Goal: Task Accomplishment & Management: Manage account settings

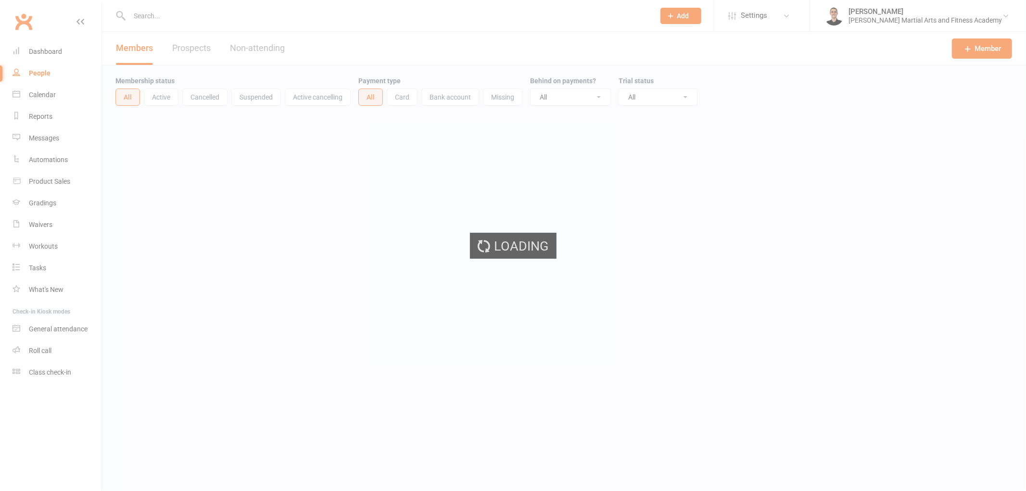
select select "100"
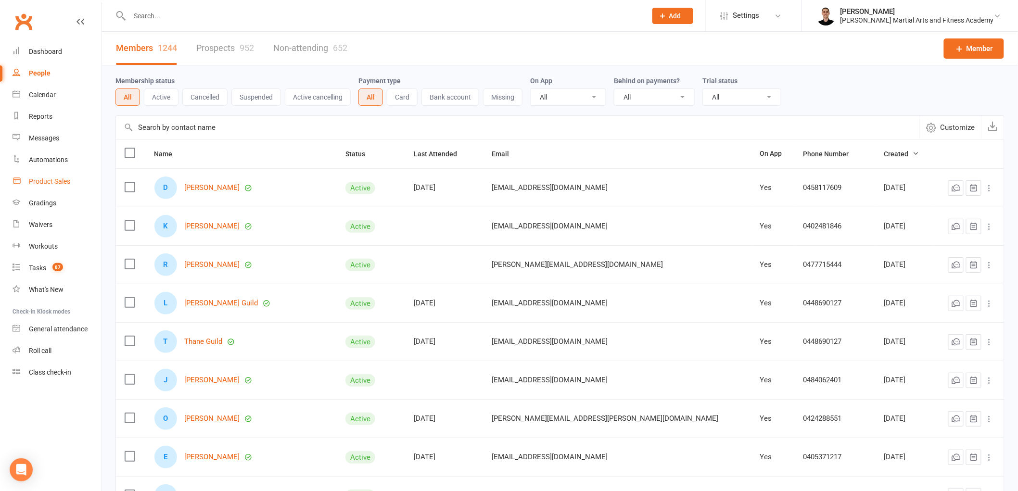
click at [58, 181] on div "Product Sales" at bounding box center [49, 182] width 41 height 8
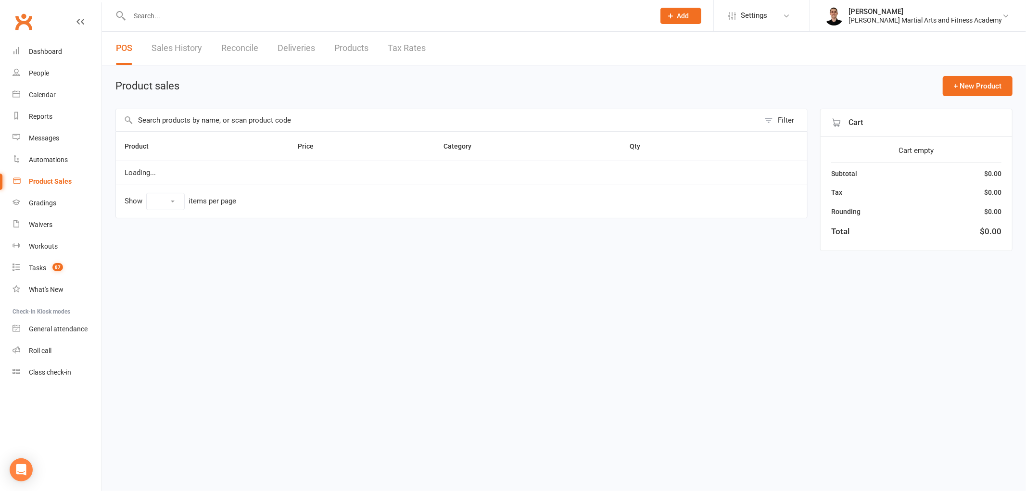
select select "100"
click at [238, 39] on link "Reconcile" at bounding box center [239, 48] width 37 height 33
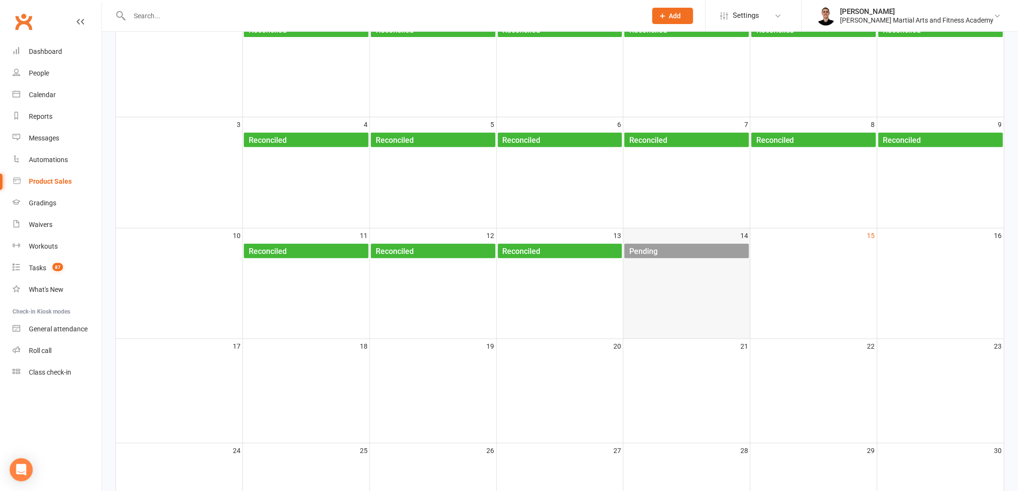
scroll to position [160, 0]
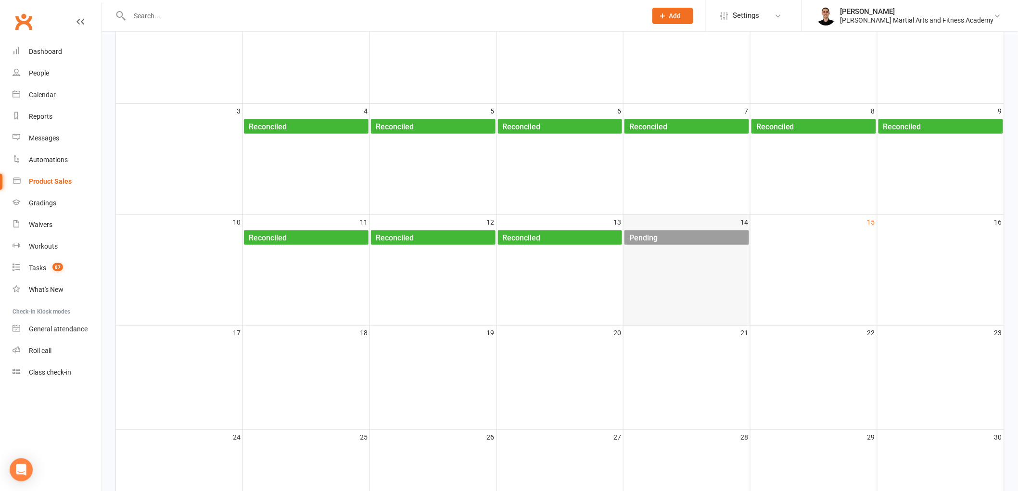
click at [684, 242] on div "Pending" at bounding box center [689, 238] width 120 height 15
click at [683, 235] on div "Pending" at bounding box center [689, 238] width 120 height 15
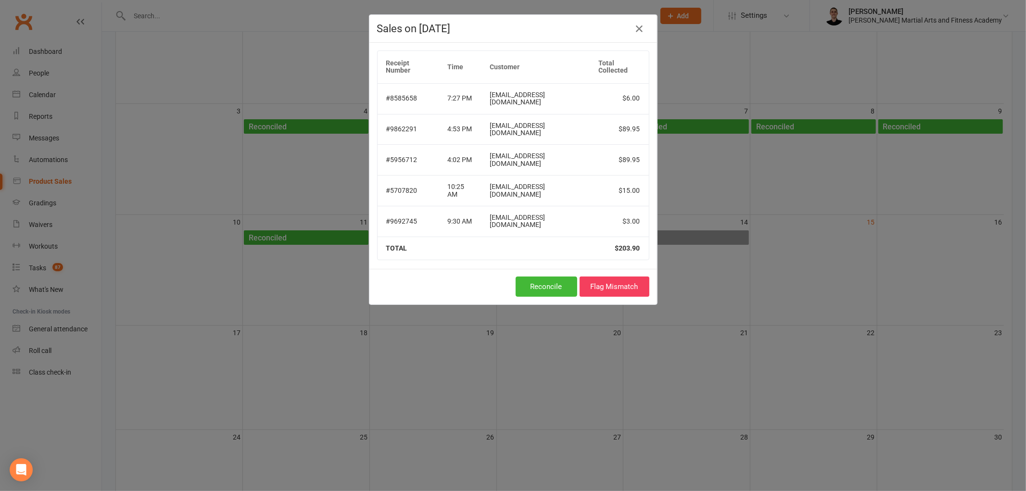
click at [632, 17] on div "Sales on Aug 14, 2025" at bounding box center [514, 29] width 288 height 28
click at [634, 31] on icon "button" at bounding box center [640, 29] width 12 height 12
click at [634, 26] on icon "button" at bounding box center [640, 29] width 12 height 12
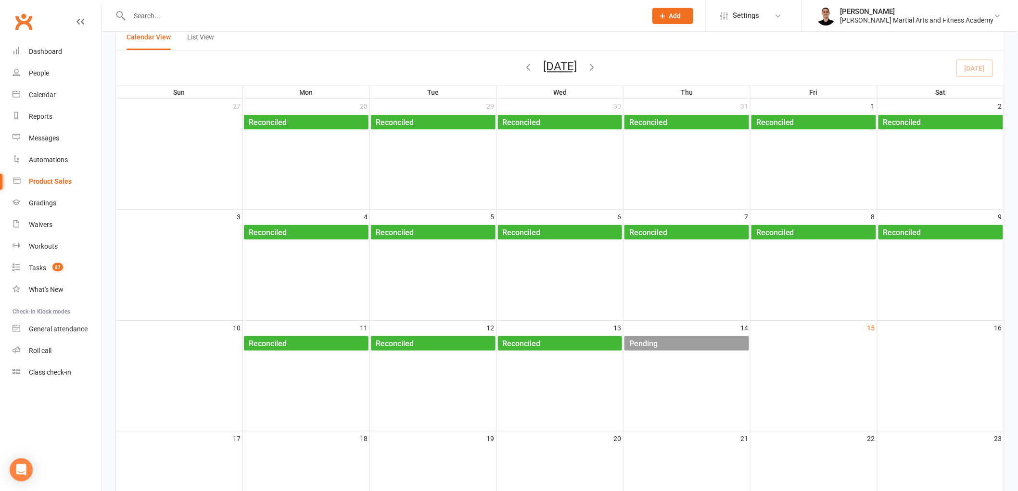
scroll to position [0, 0]
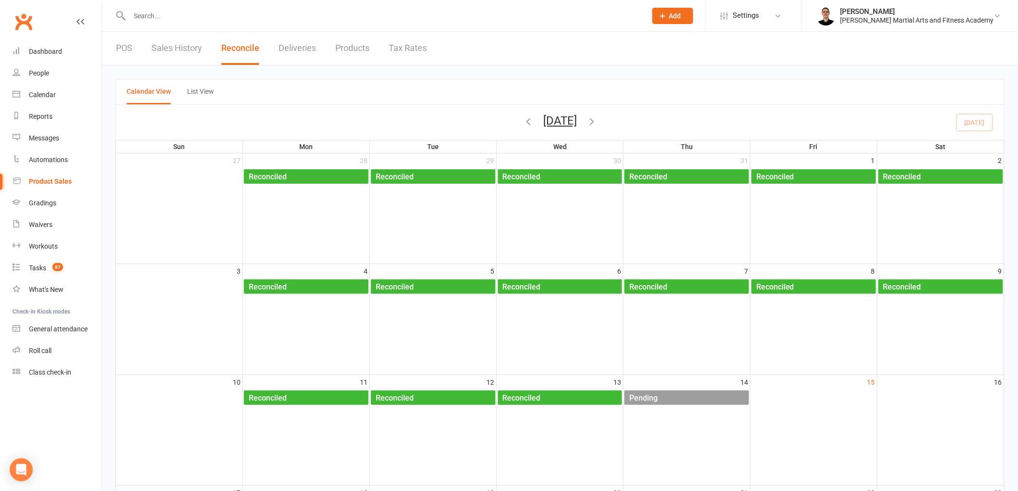
click at [124, 50] on link "POS" at bounding box center [124, 48] width 16 height 33
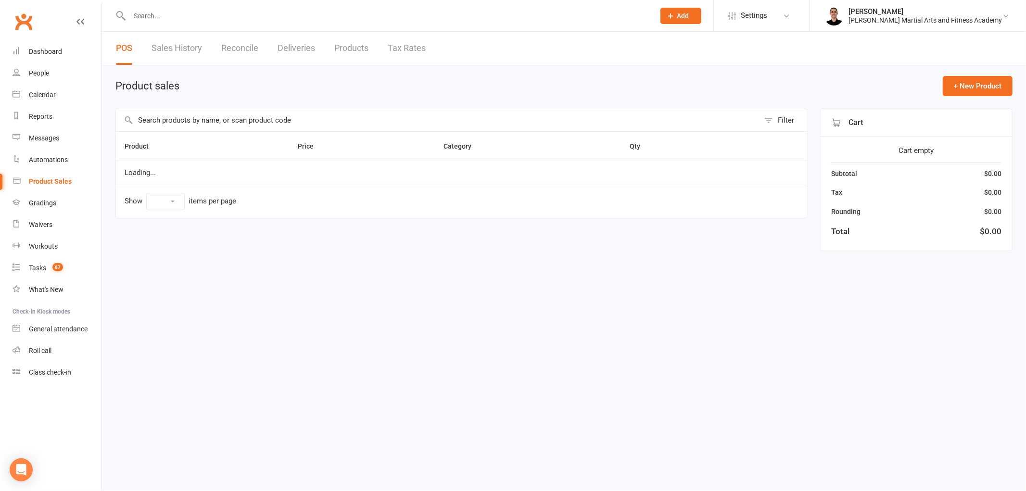
select select "100"
click at [280, 118] on input "text" at bounding box center [438, 120] width 644 height 22
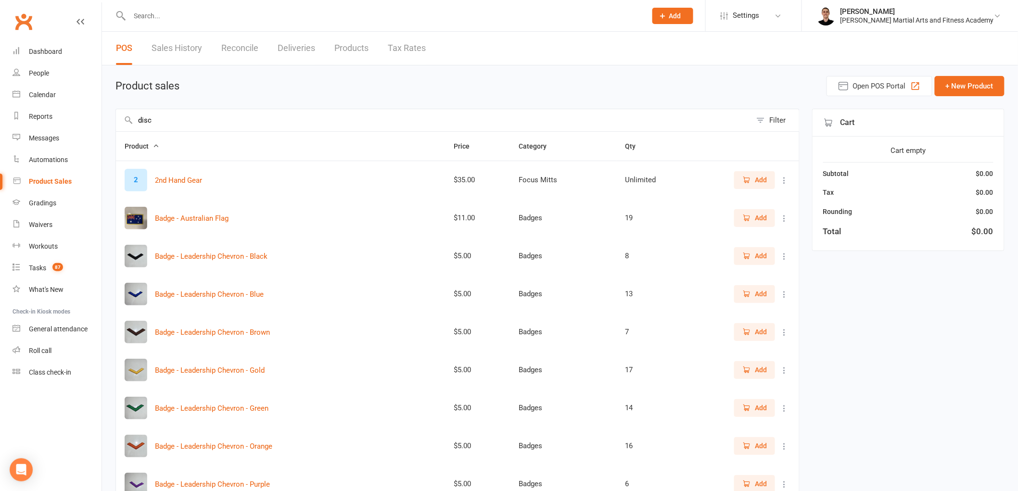
type input "disco"
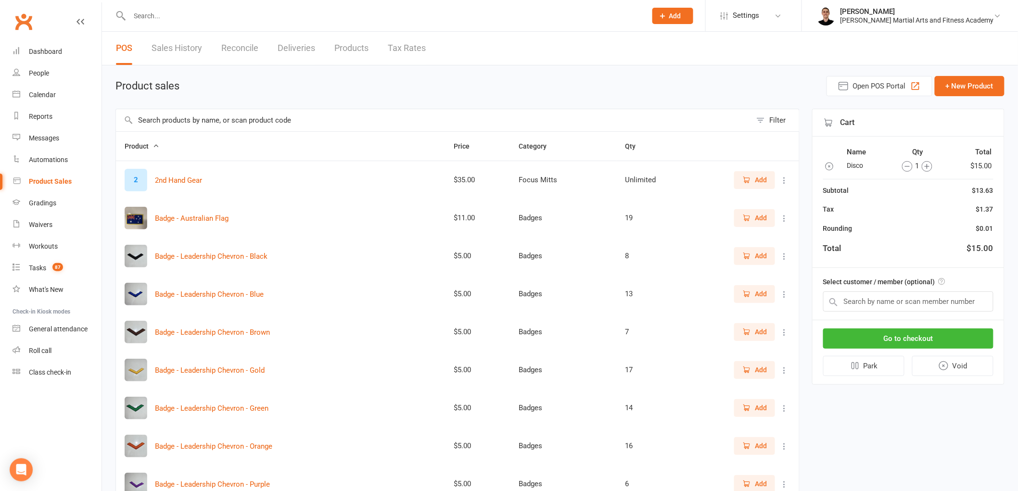
click at [923, 164] on icon "button" at bounding box center [927, 166] width 11 height 11
click at [907, 294] on input "text" at bounding box center [908, 302] width 170 height 20
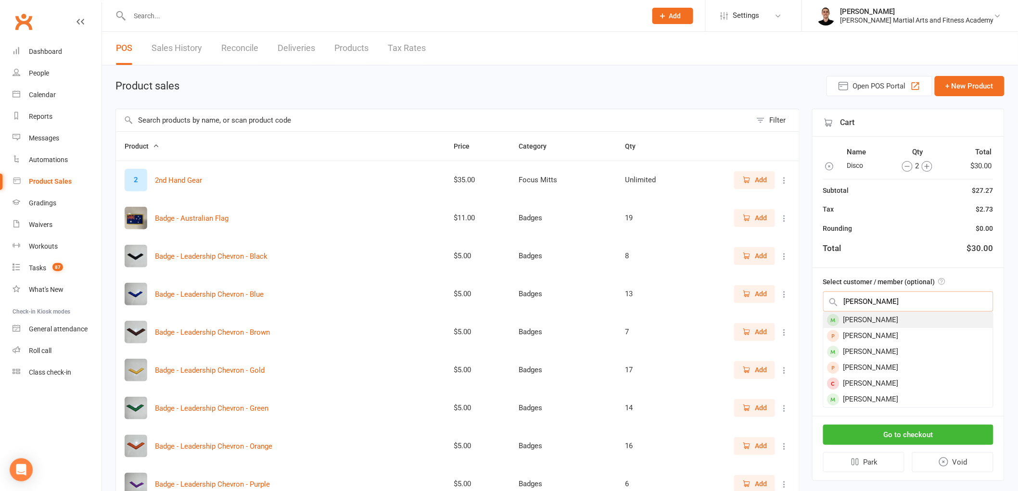
type input "nathaniel"
click at [901, 320] on div "[PERSON_NAME]" at bounding box center [908, 320] width 169 height 16
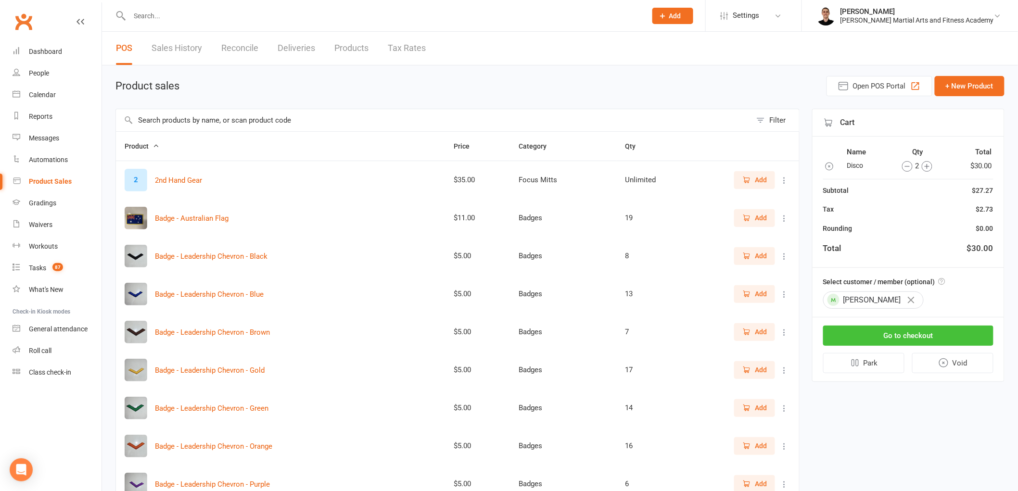
click at [912, 338] on button "Go to checkout" at bounding box center [908, 336] width 170 height 20
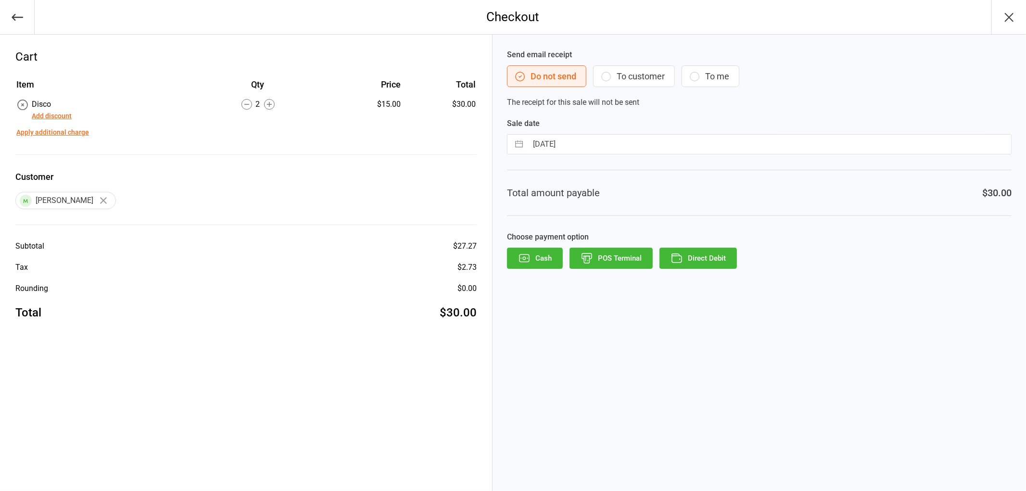
click at [622, 149] on input "[DATE]" at bounding box center [770, 144] width 484 height 19
select select "6"
select select "2025"
select select "7"
select select "2025"
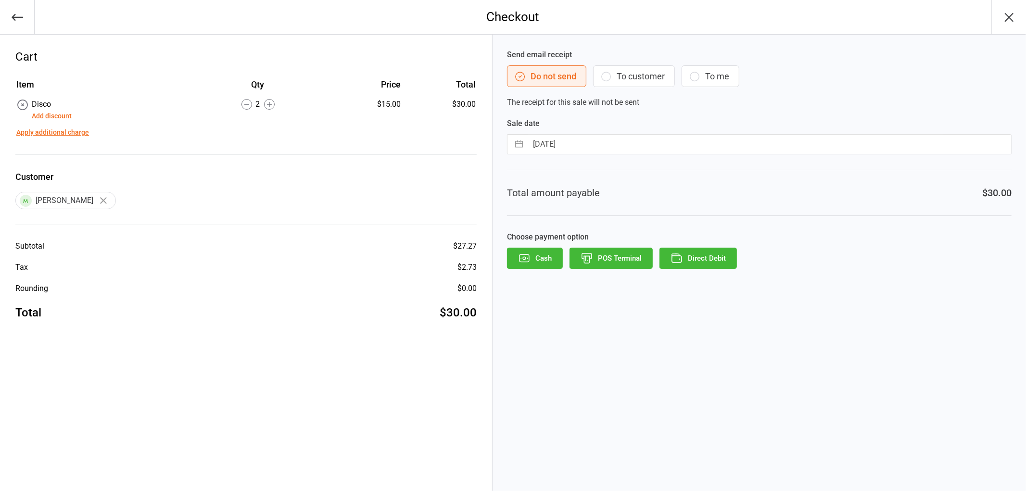
select select "8"
select select "2025"
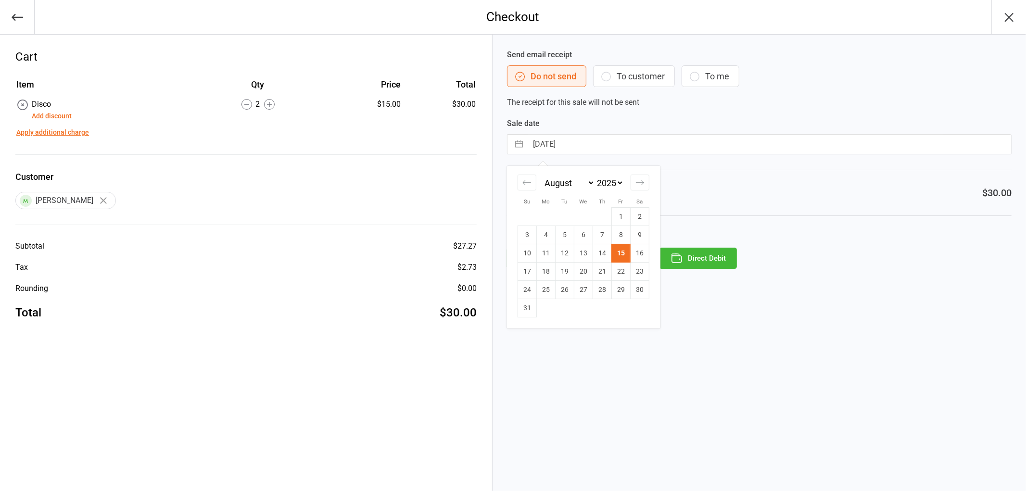
click at [599, 251] on td "14" at bounding box center [602, 253] width 19 height 18
type input "[DATE]"
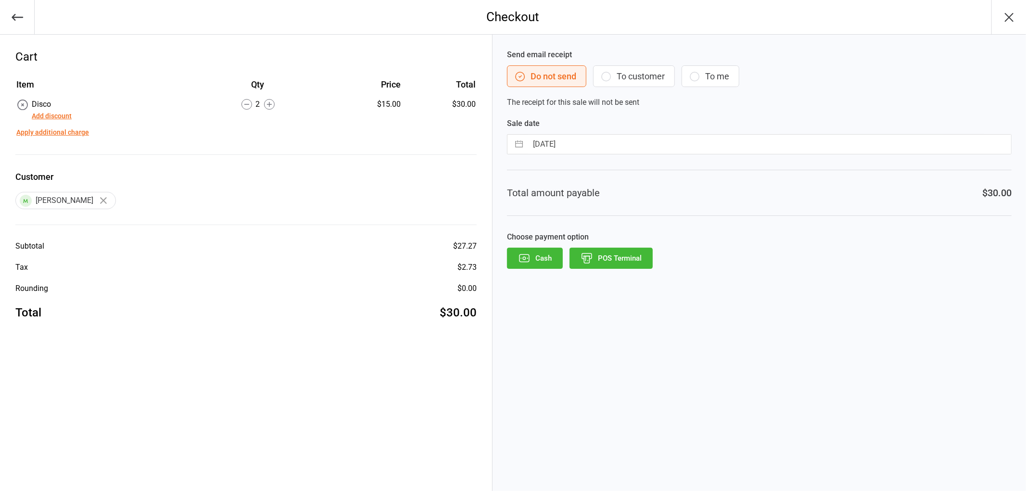
click at [629, 265] on button "POS Terminal" at bounding box center [611, 258] width 83 height 21
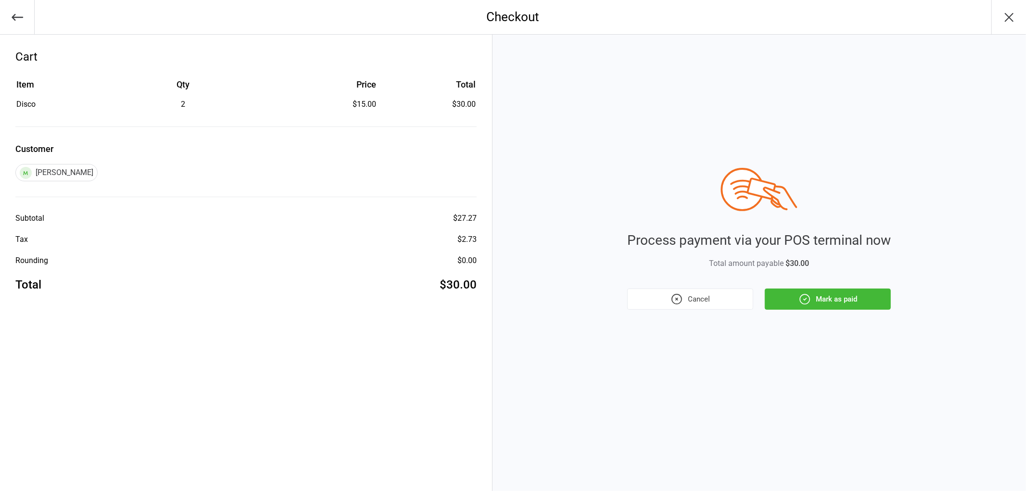
click at [814, 300] on button "Mark as paid" at bounding box center [828, 299] width 126 height 21
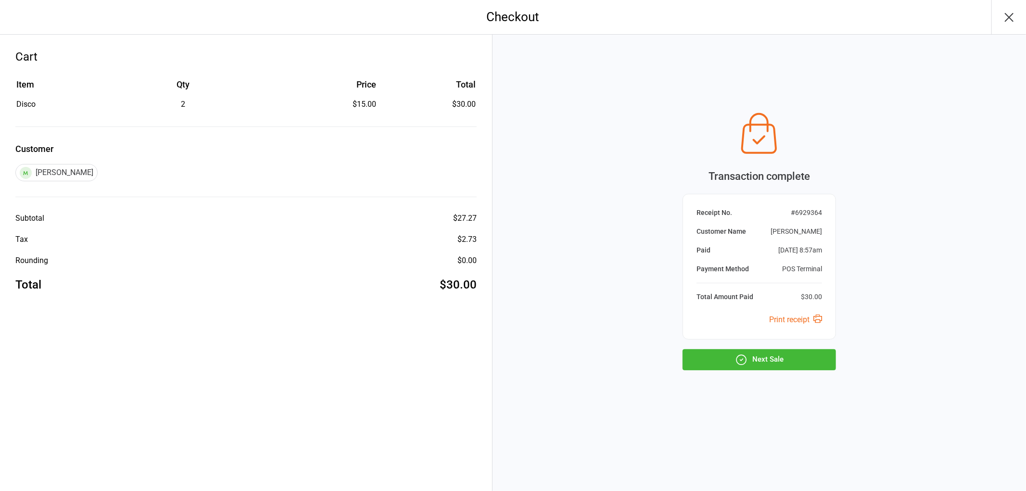
click at [786, 362] on button "Next Sale" at bounding box center [760, 359] width 154 height 21
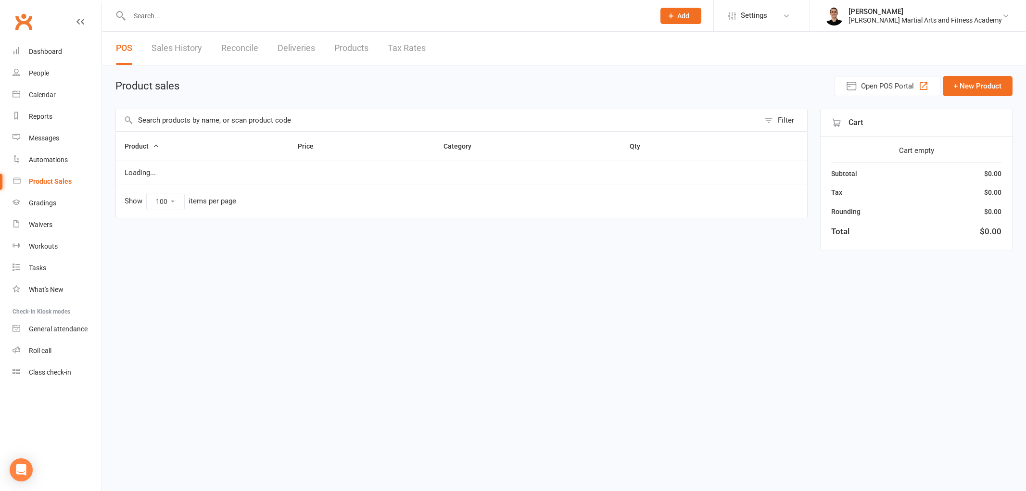
select select "100"
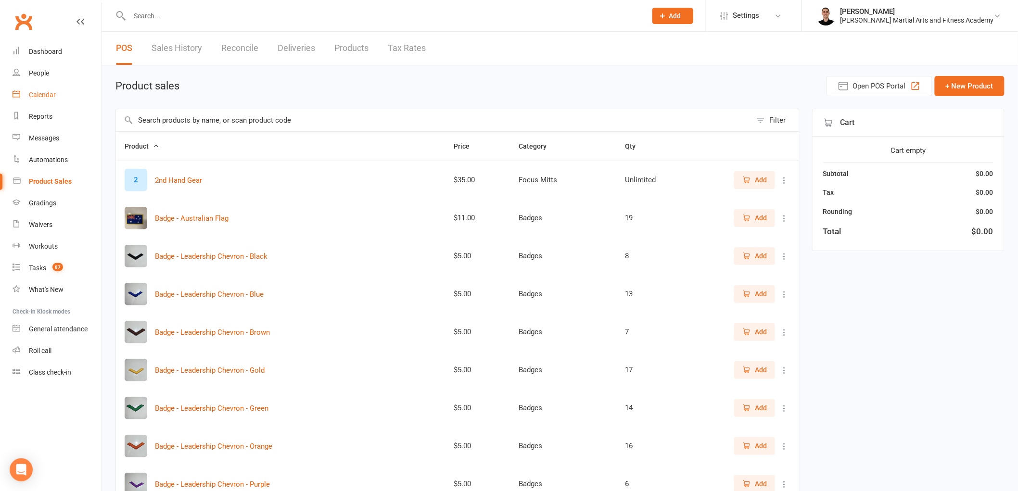
click at [44, 93] on div "Calendar" at bounding box center [42, 95] width 27 height 8
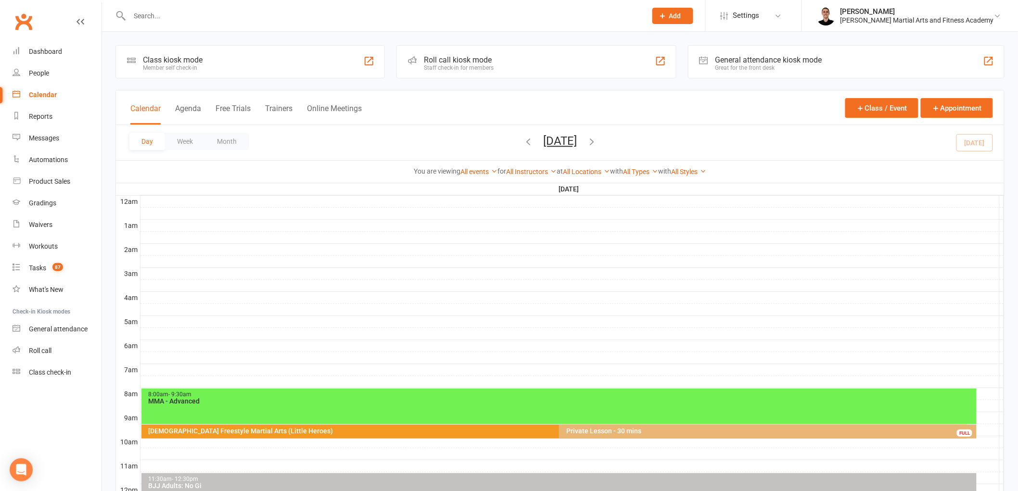
click at [597, 139] on icon "button" at bounding box center [592, 141] width 11 height 11
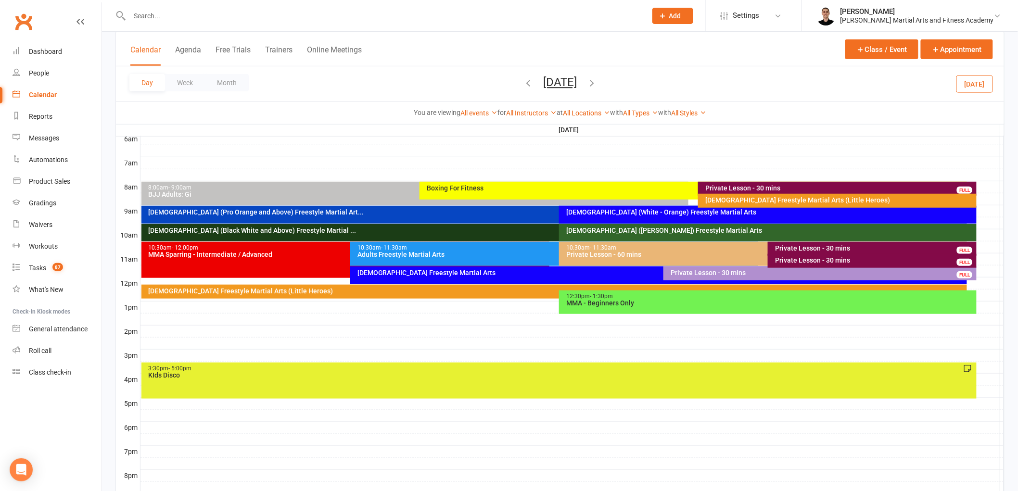
scroll to position [214, 0]
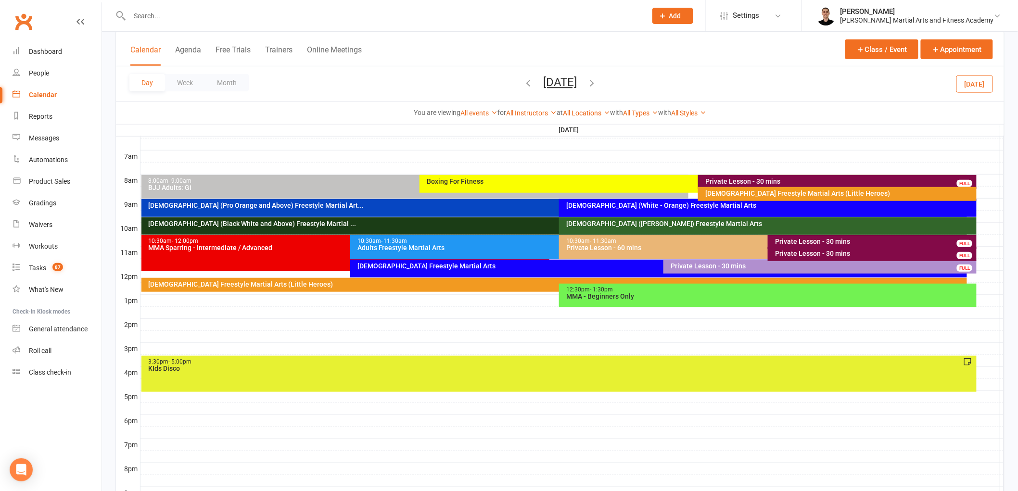
click at [539, 370] on div "KIds Disco" at bounding box center [561, 368] width 827 height 7
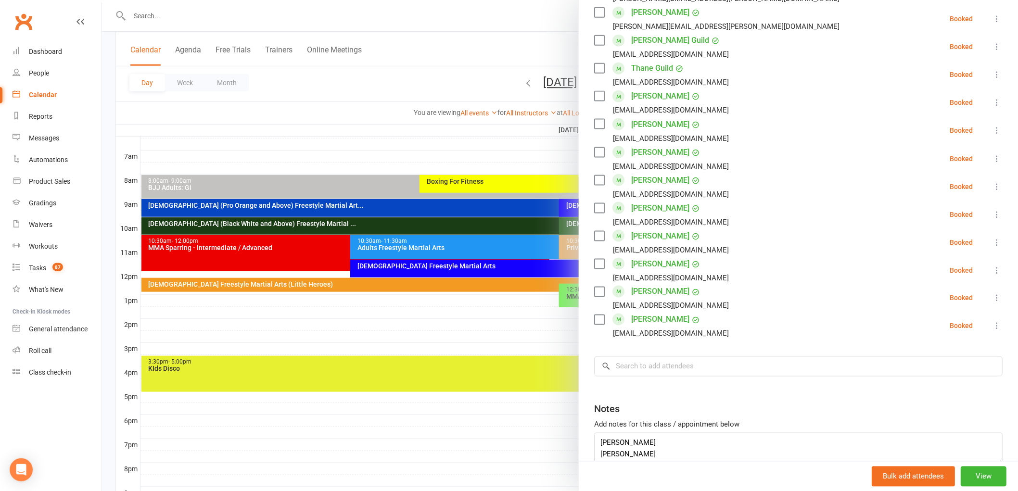
scroll to position [533, 0]
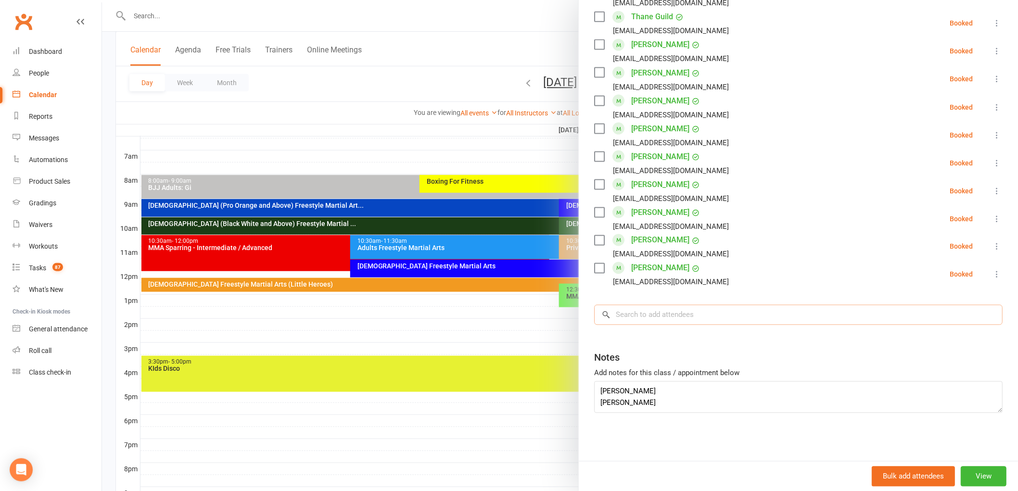
click at [684, 309] on input "search" at bounding box center [798, 315] width 409 height 20
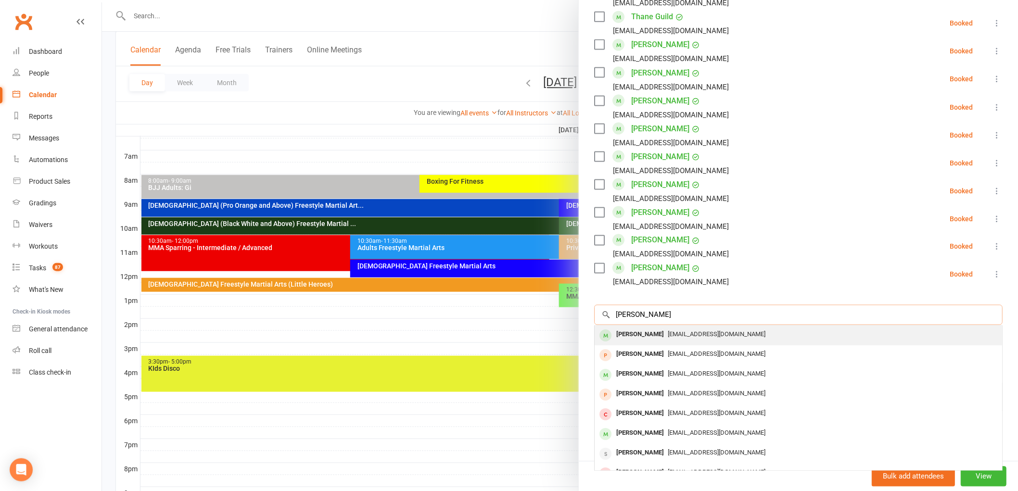
type input "nathaniel"
click at [686, 332] on span "orenchukt@gmail.com" at bounding box center [717, 334] width 98 height 7
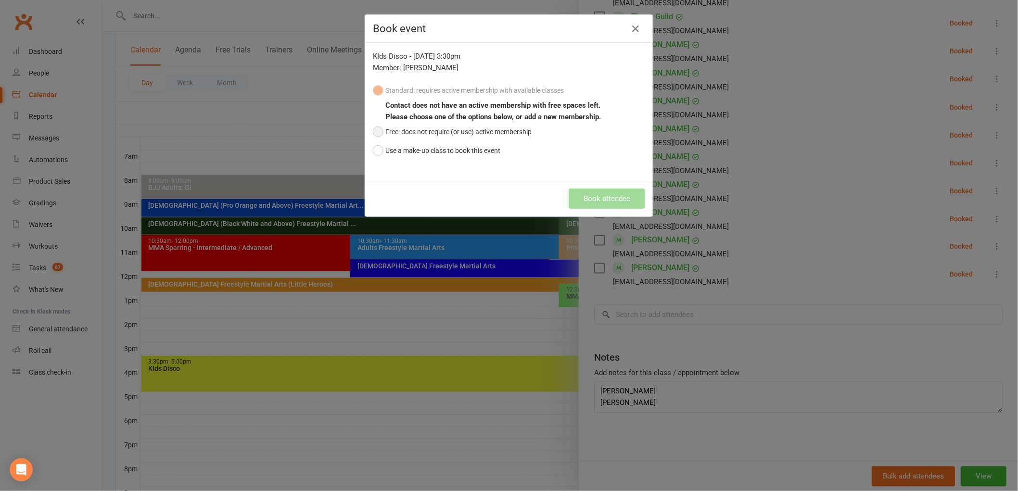
click at [448, 126] on button "Free: does not require (or use) active membership" at bounding box center [452, 132] width 159 height 18
click at [621, 205] on button "Book attendee" at bounding box center [607, 199] width 77 height 20
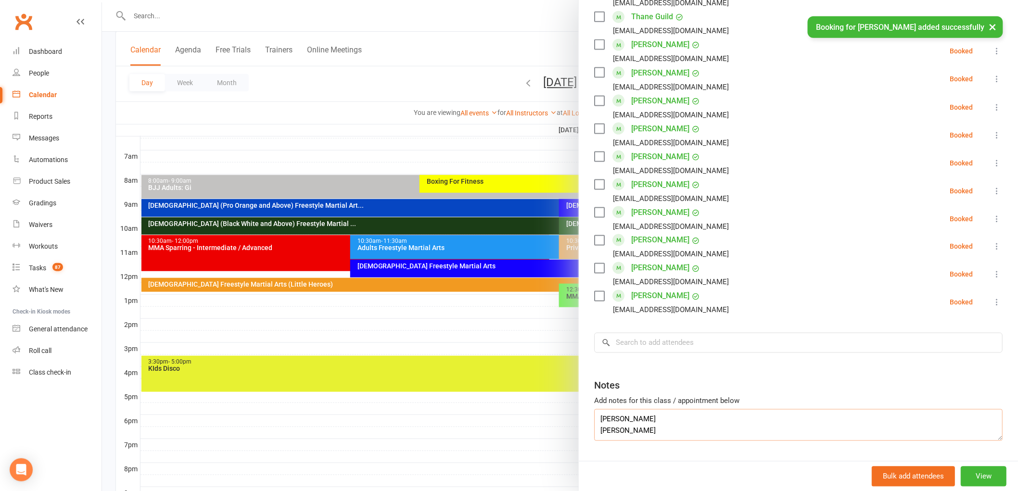
drag, startPoint x: 666, startPoint y: 432, endPoint x: 563, endPoint y: 406, distance: 106.2
click at [563, 0] on div "KIds Disco Class kiosk mode Roll call 3:30 PM - 5:00 PM, Saturday, August, 16, …" at bounding box center [560, 0] width 916 height 0
click at [624, 341] on input "search" at bounding box center [798, 343] width 409 height 20
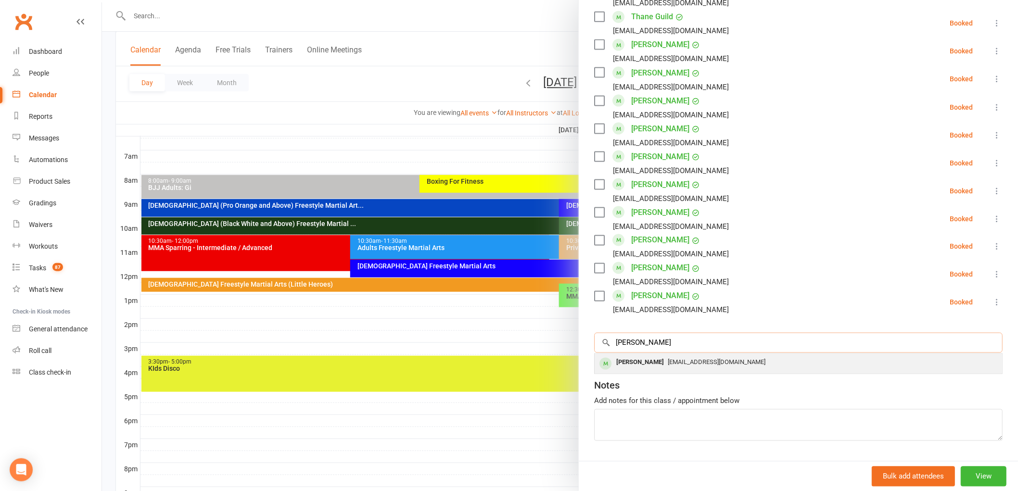
type input "ildiko"
click at [640, 371] on div "Ildiko MacIntosh Orenchukt@gmail.com" at bounding box center [799, 364] width 408 height 20
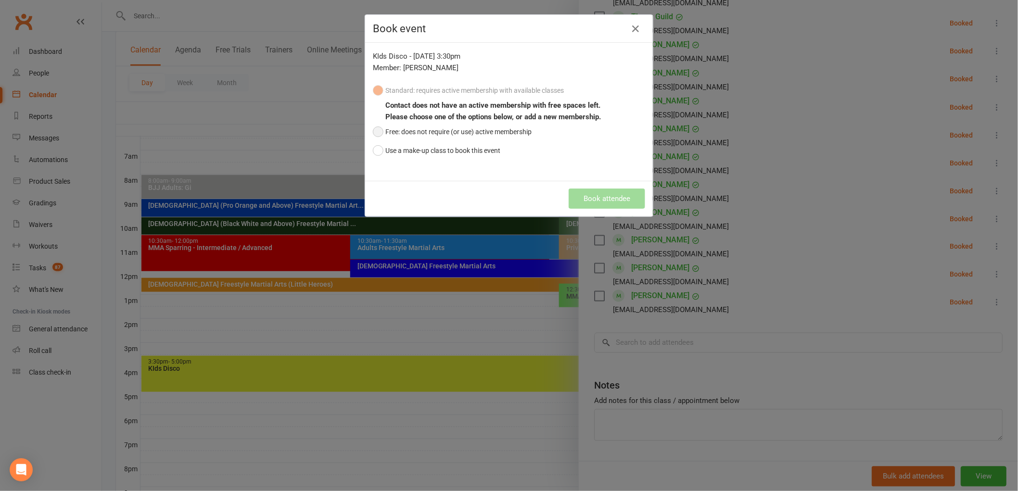
click at [492, 128] on button "Free: does not require (or use) active membership" at bounding box center [452, 132] width 159 height 18
click at [615, 194] on button "Book attendee" at bounding box center [607, 199] width 77 height 20
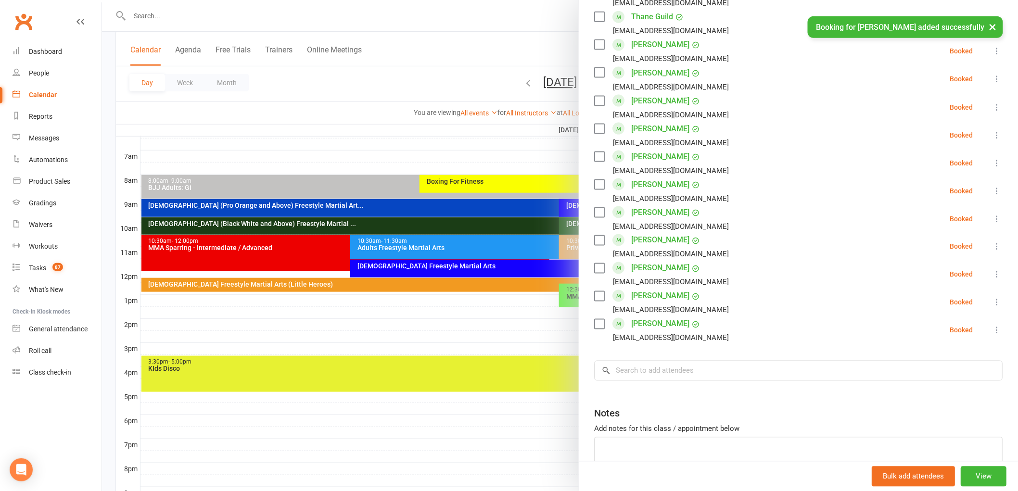
click at [507, 363] on div at bounding box center [560, 245] width 916 height 491
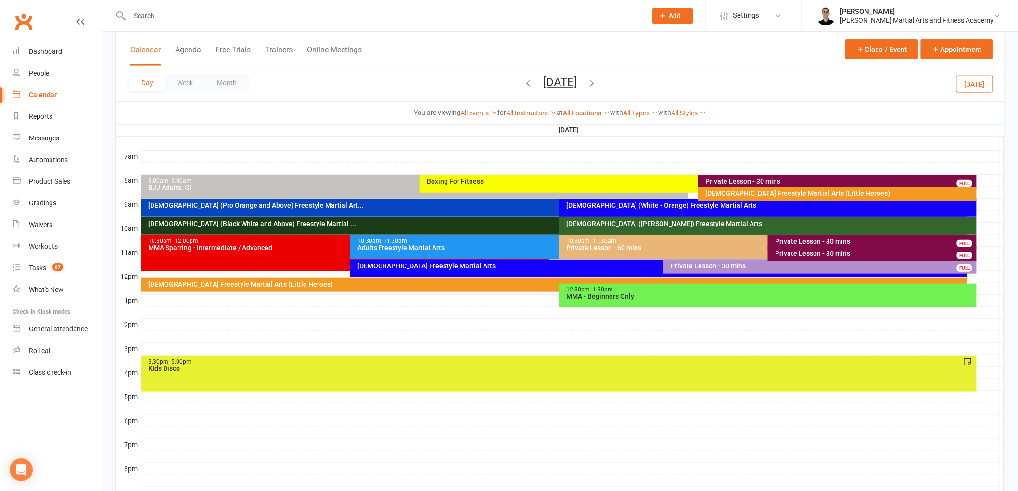
click at [397, 7] on div at bounding box center [377, 15] width 525 height 31
click at [396, 10] on input "text" at bounding box center [383, 15] width 513 height 13
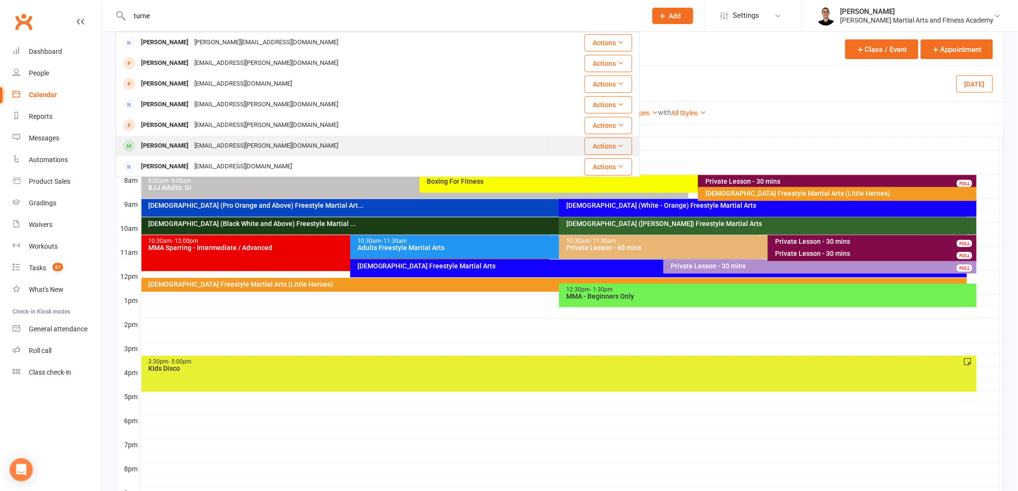
type input "turne"
click at [256, 141] on div "Melpat.turner@gmail.com" at bounding box center [267, 146] width 150 height 14
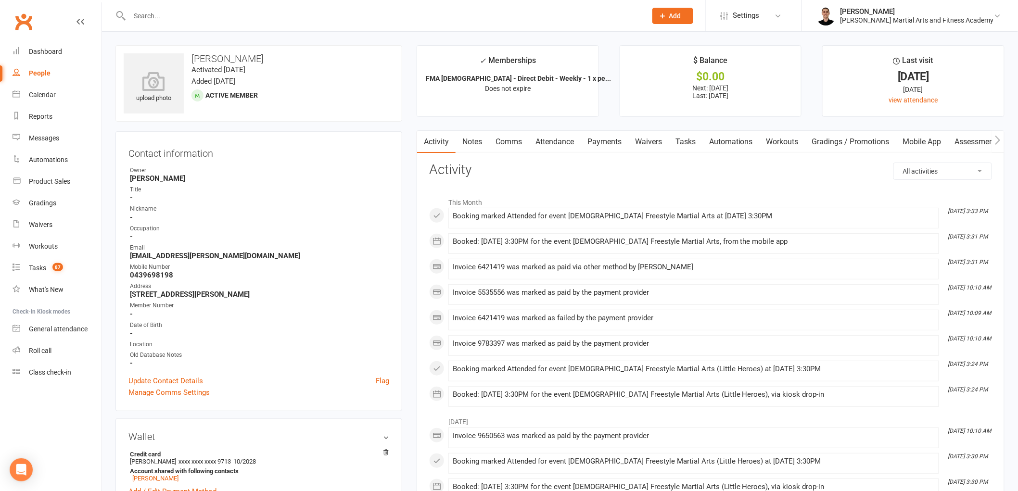
drag, startPoint x: 615, startPoint y: 145, endPoint x: 615, endPoint y: 151, distance: 5.8
click at [615, 151] on link "Payments" at bounding box center [605, 142] width 48 height 22
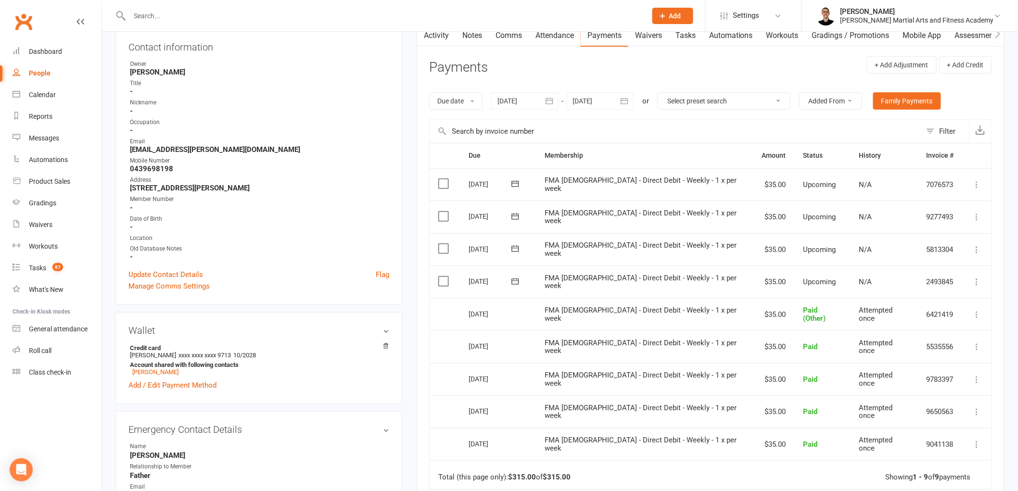
scroll to position [107, 0]
click at [974, 311] on icon at bounding box center [978, 314] width 10 height 10
click at [995, 297] on div "Activity Notes Comms Attendance Payments Waivers Tasks Automations Workouts Gra…" at bounding box center [711, 326] width 588 height 604
click at [311, 13] on input "text" at bounding box center [383, 15] width 513 height 13
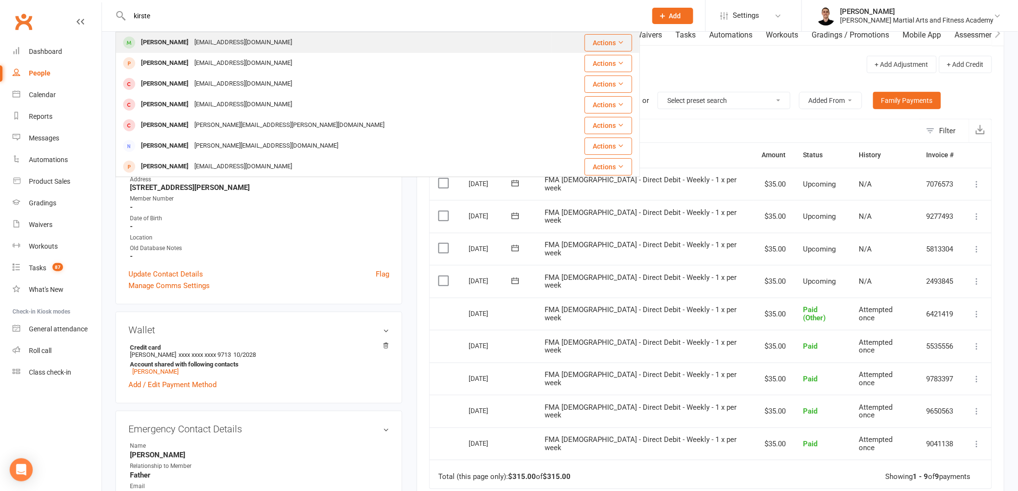
type input "kirste"
click at [235, 38] on div "kirstenmayes@hotmail.com" at bounding box center [243, 43] width 103 height 14
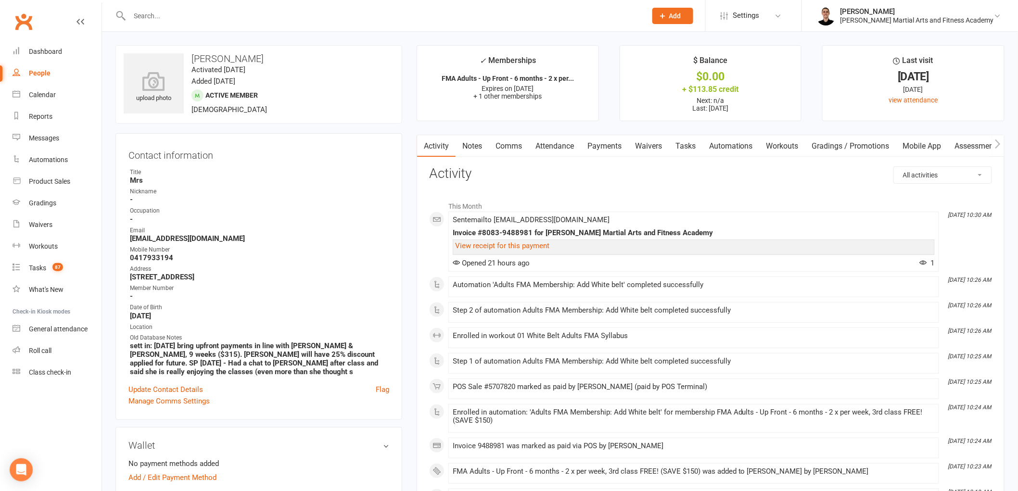
click at [603, 146] on link "Payments" at bounding box center [605, 146] width 48 height 22
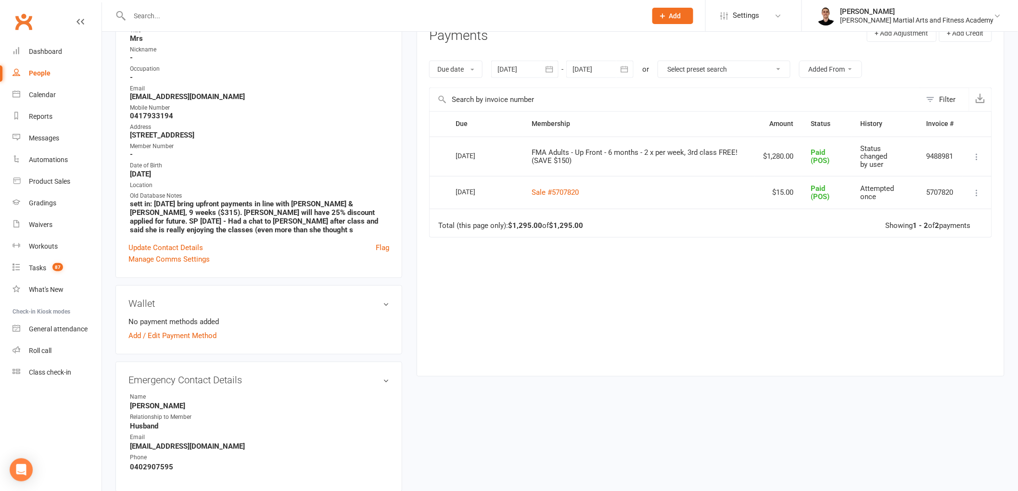
scroll to position [374, 0]
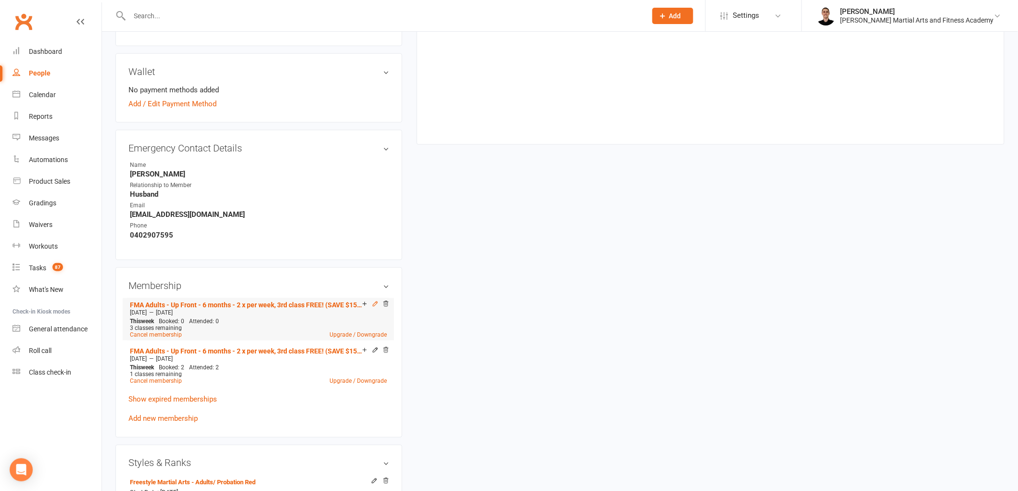
click at [374, 302] on icon at bounding box center [375, 304] width 7 height 7
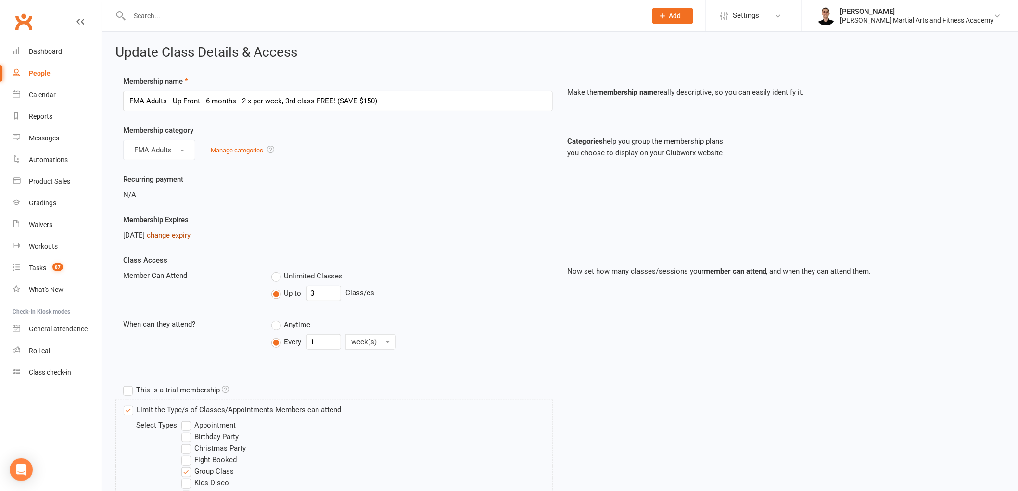
click at [181, 237] on link "change expiry" at bounding box center [169, 235] width 44 height 9
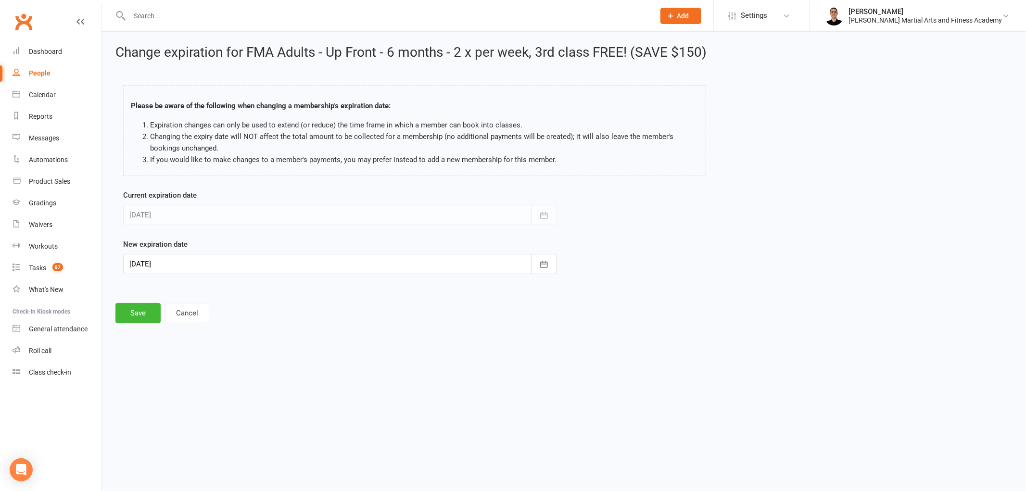
click at [224, 270] on div at bounding box center [340, 264] width 434 height 20
click at [243, 378] on span "26" at bounding box center [247, 380] width 8 height 8
type input "26 Feb 2026"
click at [132, 309] on button "Save" at bounding box center [137, 313] width 45 height 20
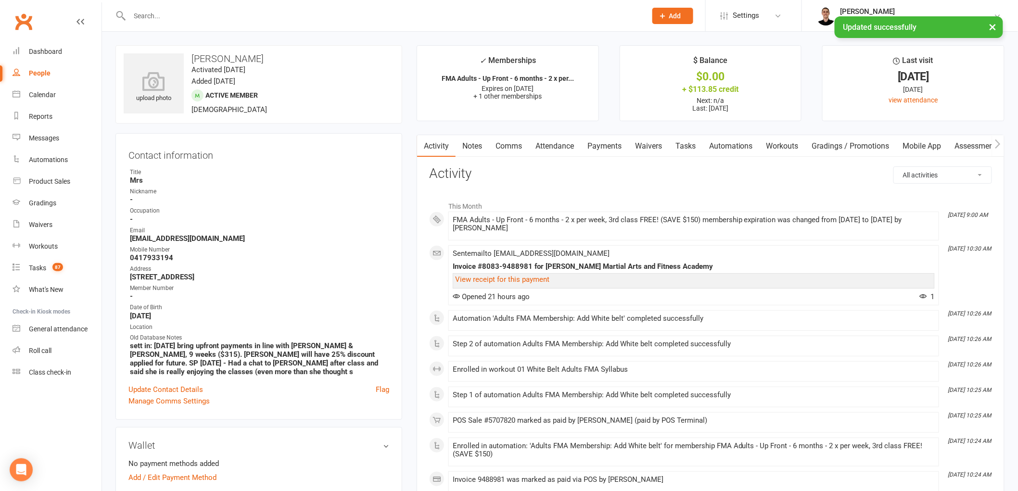
click at [474, 138] on link "Notes" at bounding box center [472, 146] width 33 height 22
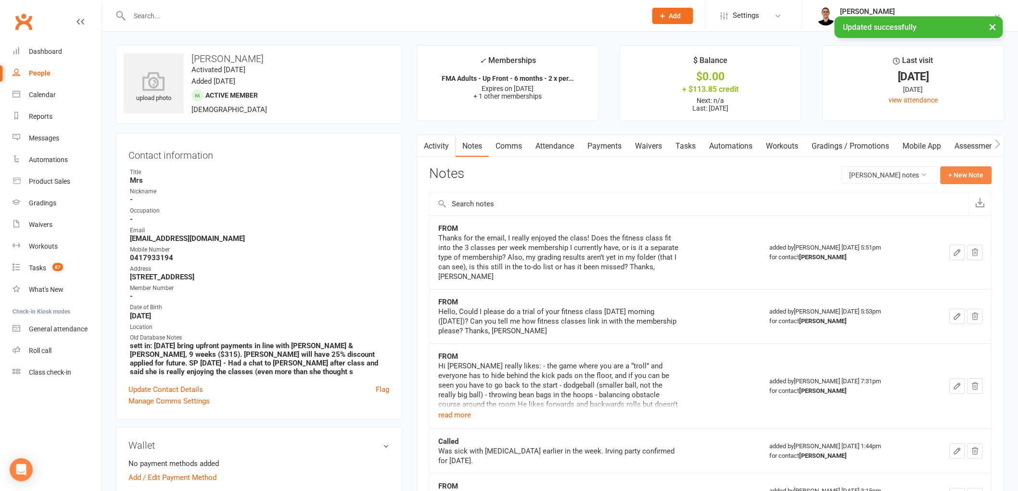
click at [969, 172] on button "+ New Note" at bounding box center [966, 175] width 51 height 17
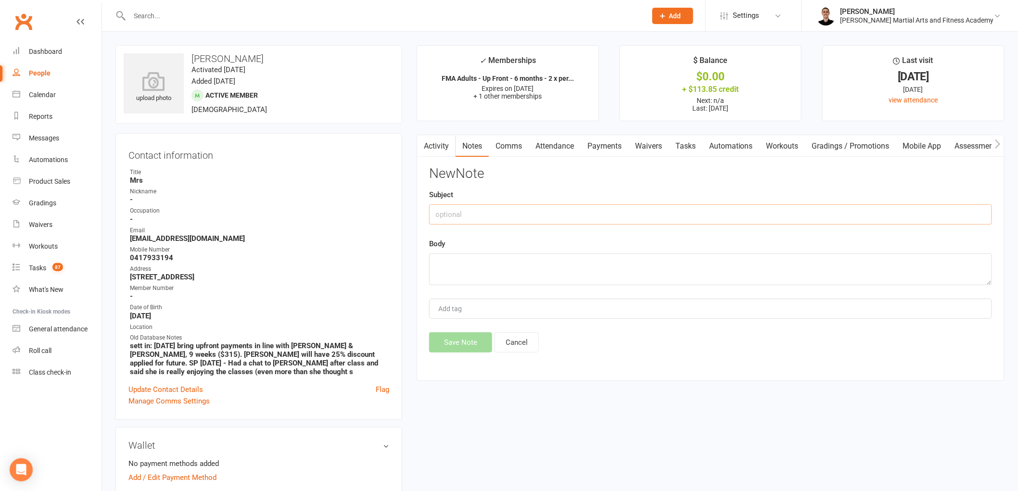
click at [473, 211] on input "text" at bounding box center [710, 215] width 563 height 20
type input "Changed end date to membership"
click at [465, 258] on textarea at bounding box center [710, 270] width 563 height 32
type textarea "didn't change start date correctly."
click at [451, 355] on div "Activity Notes Comms Attendance Payments Waivers Tasks Automations Workouts Gra…" at bounding box center [711, 258] width 588 height 247
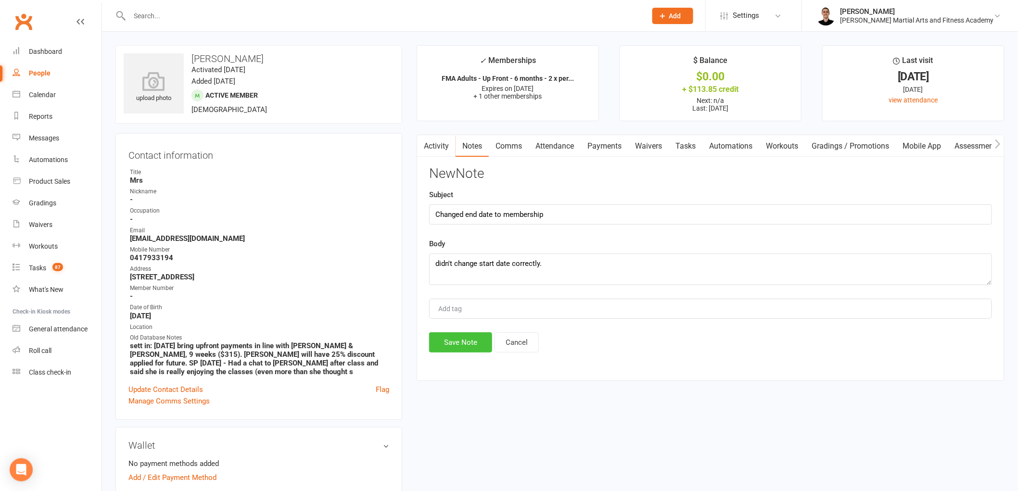
click at [455, 342] on button "Save Note" at bounding box center [460, 343] width 63 height 20
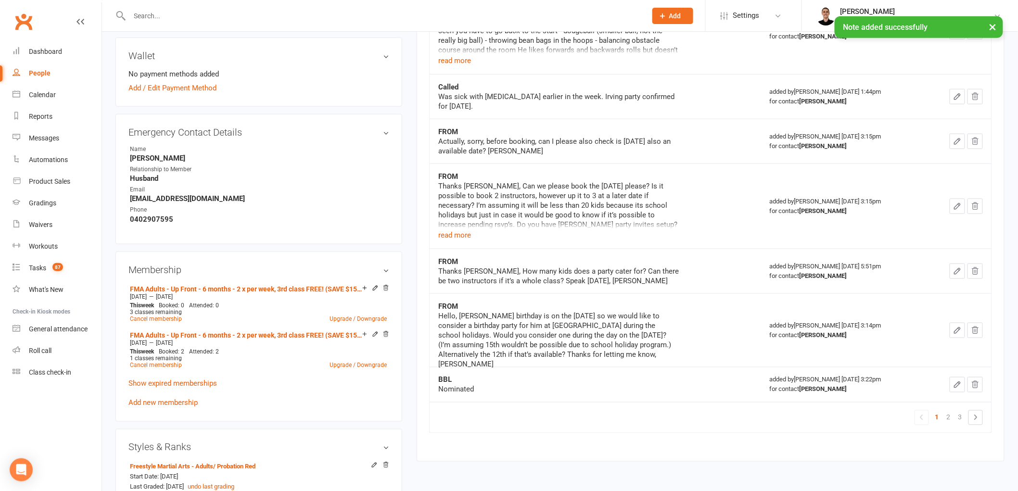
scroll to position [374, 0]
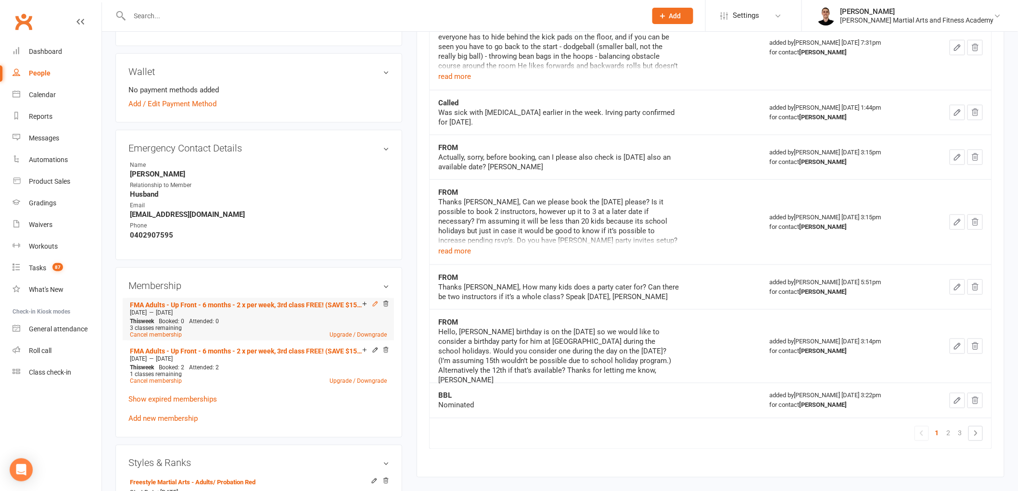
click at [374, 301] on icon at bounding box center [375, 304] width 7 height 7
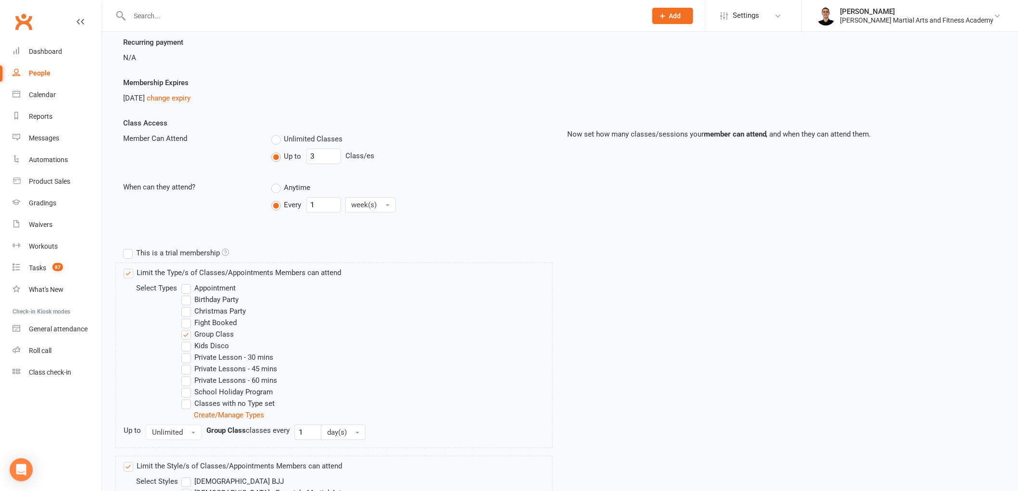
scroll to position [427, 0]
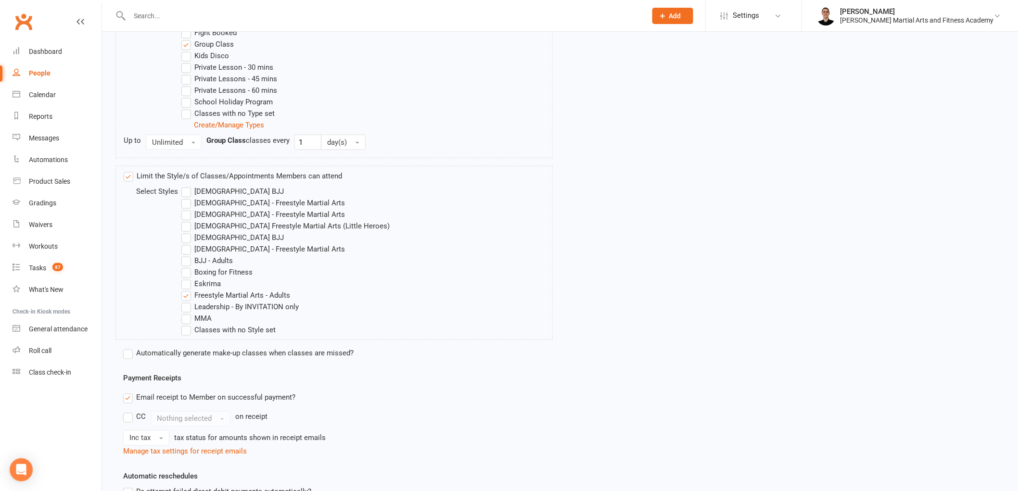
click at [193, 268] on label "Boxing for Fitness" at bounding box center [216, 273] width 71 height 12
click at [188, 267] on input "Boxing for Fitness" at bounding box center [184, 267] width 6 height 0
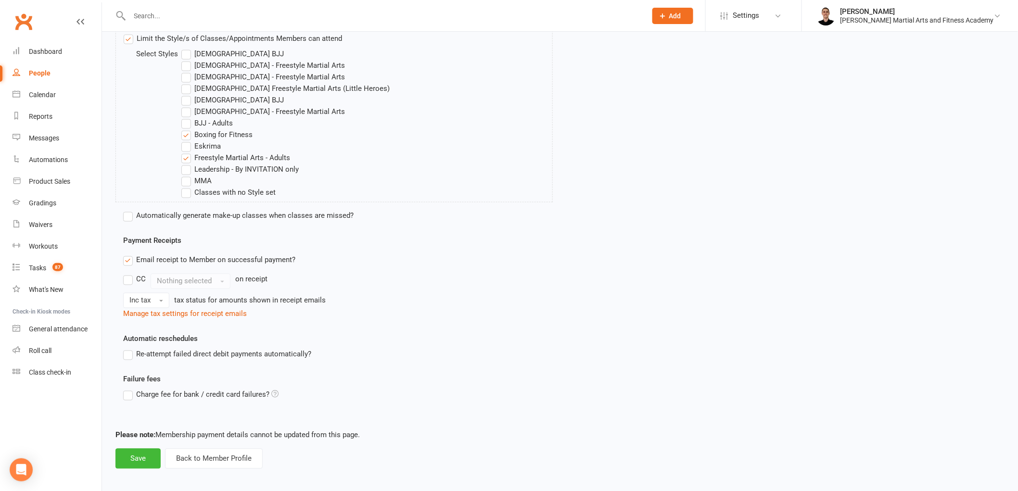
scroll to position [570, 0]
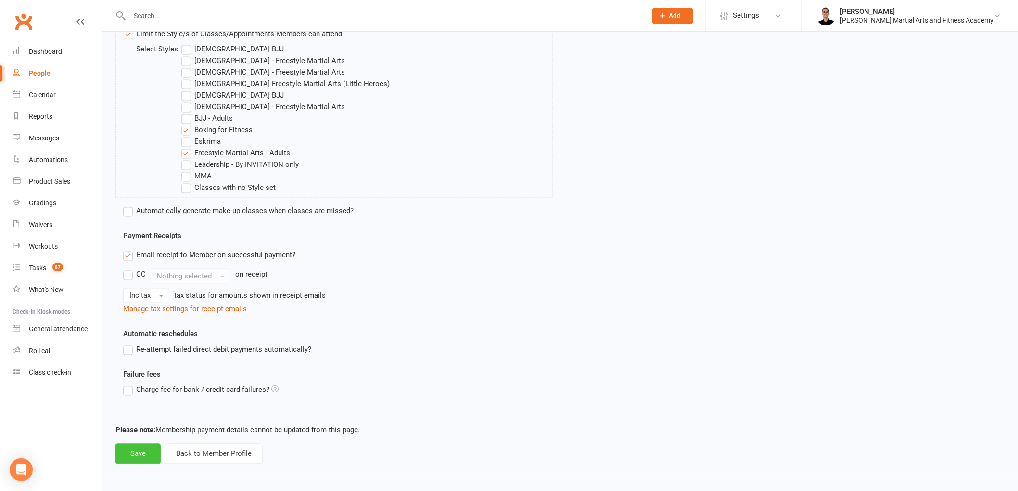
click at [132, 451] on button "Save" at bounding box center [137, 454] width 45 height 20
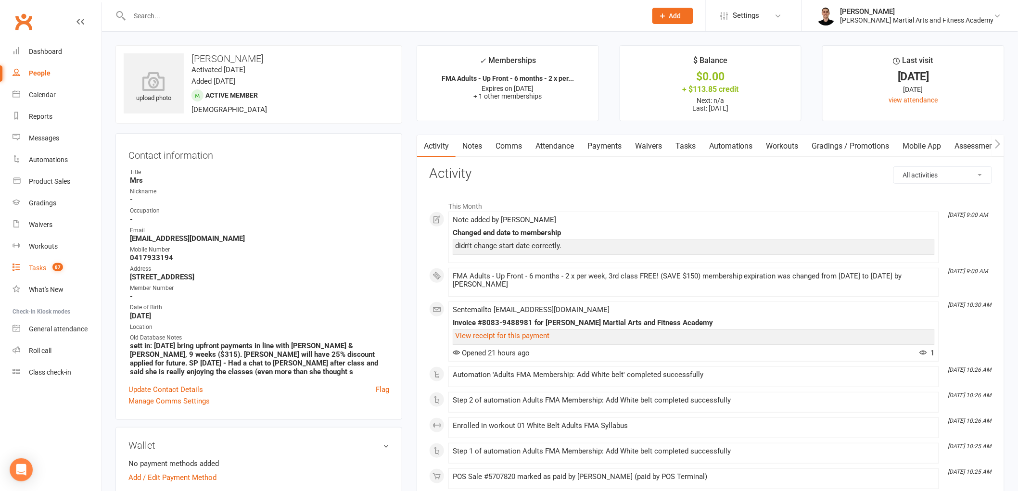
click at [59, 263] on span "87" at bounding box center [57, 267] width 11 height 8
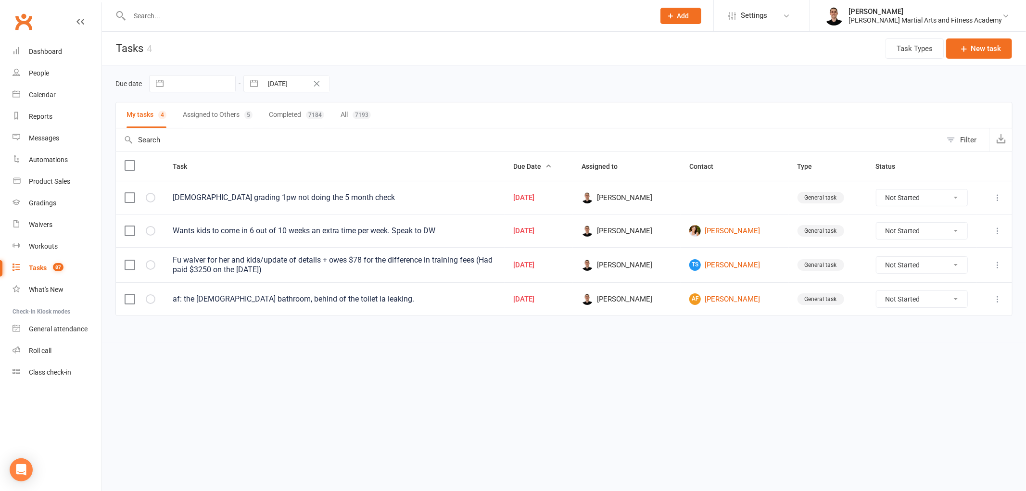
select select "6"
select select "2025"
select select "7"
select select "2025"
select select "8"
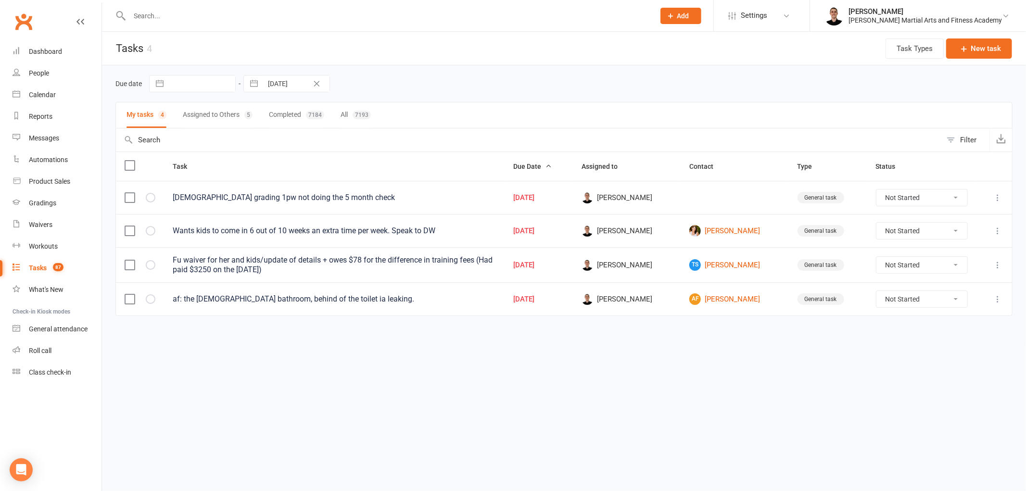
select select "2025"
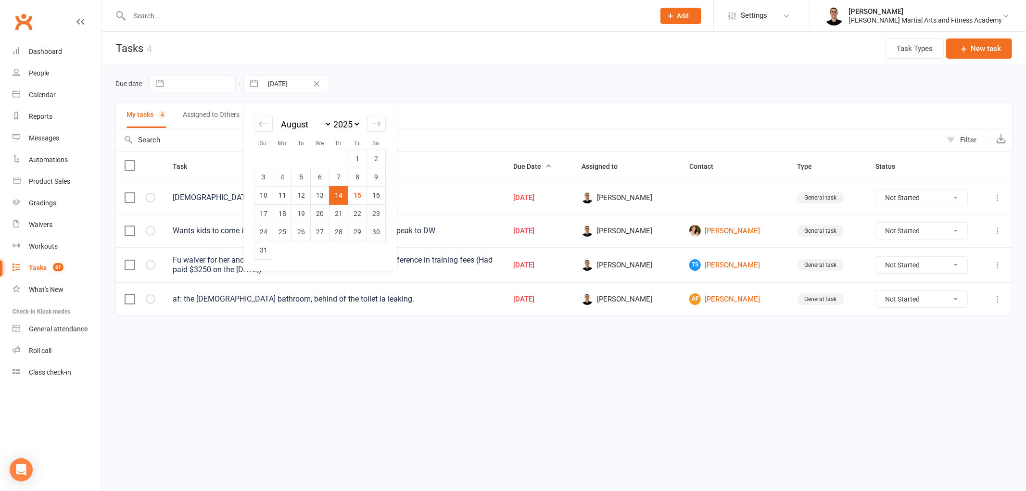
click at [279, 88] on input "[DATE]" at bounding box center [296, 84] width 67 height 16
click at [361, 196] on td "15" at bounding box center [357, 195] width 19 height 18
type input "[DATE]"
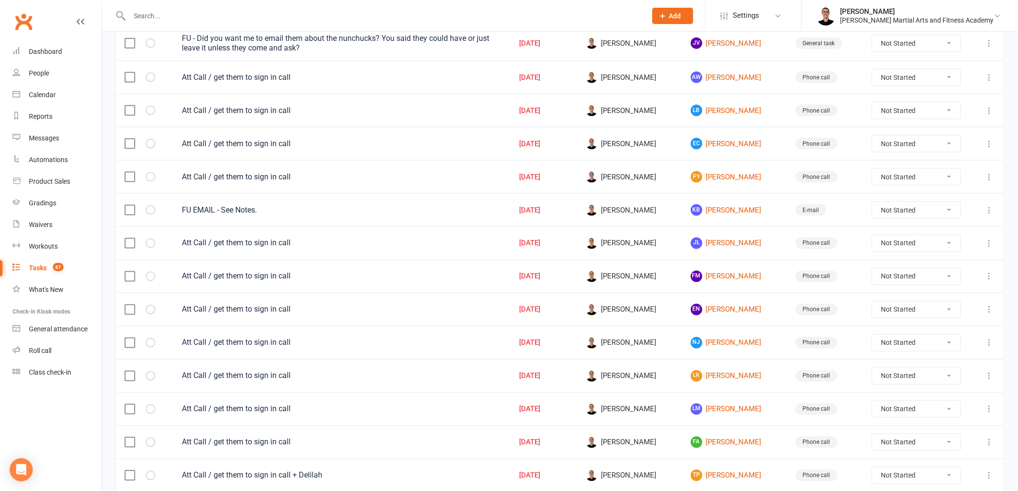
scroll to position [600, 0]
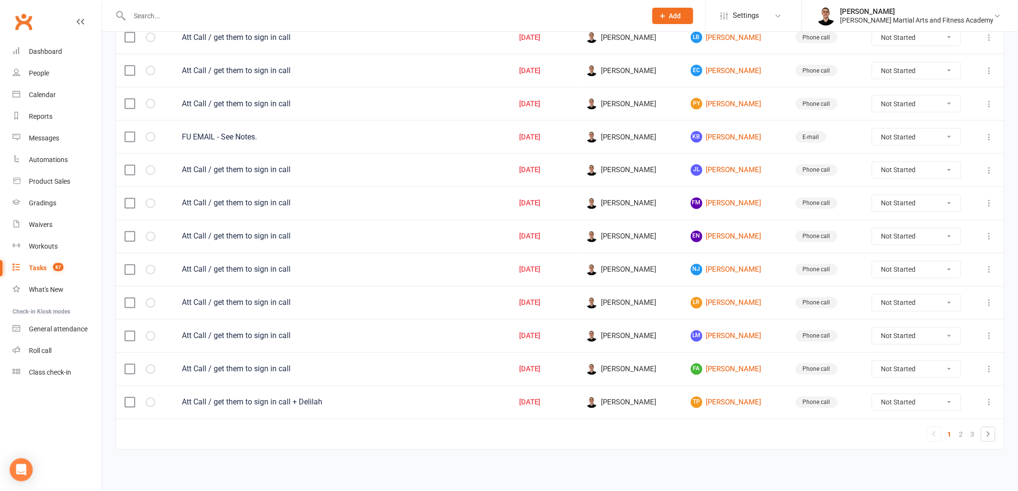
click at [896, 368] on select "Not Started In Progress Waiting Complete" at bounding box center [916, 369] width 89 height 16
click at [876, 361] on select "Not Started In Progress Waiting Complete" at bounding box center [916, 369] width 89 height 16
select select "unstarted"
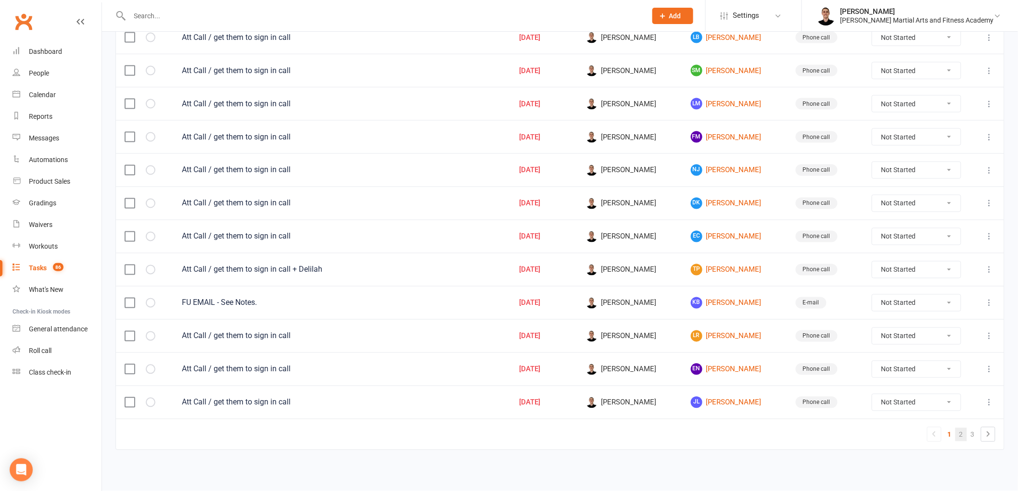
click at [965, 436] on link "2" at bounding box center [962, 434] width 12 height 13
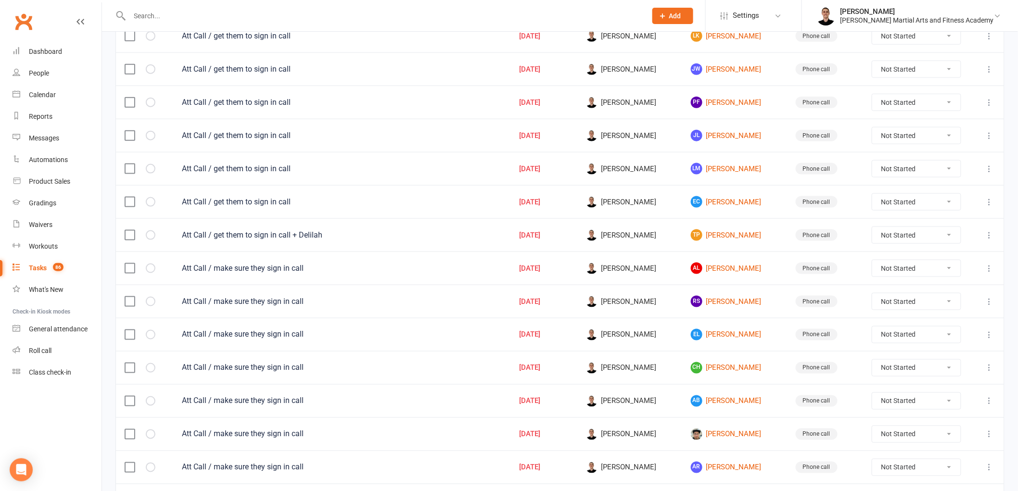
scroll to position [598, 0]
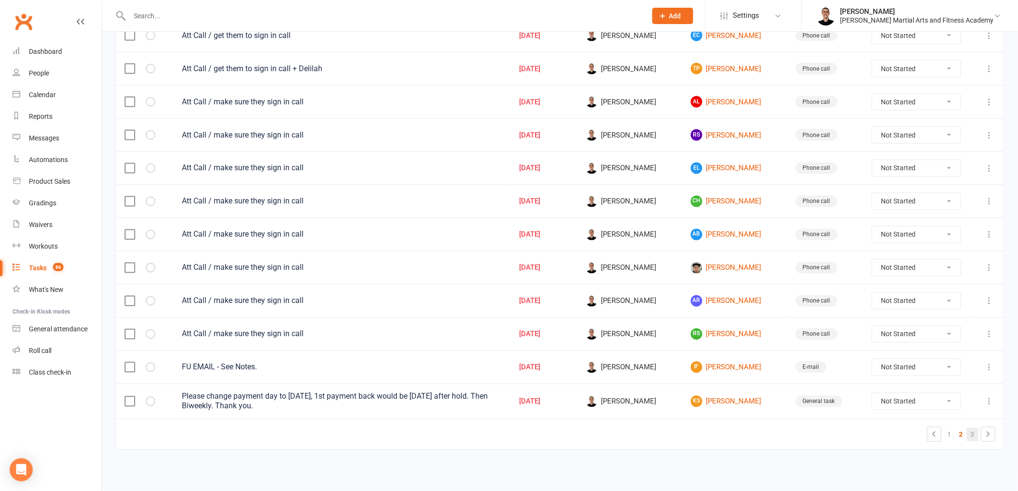
click at [968, 436] on link "3" at bounding box center [973, 434] width 12 height 13
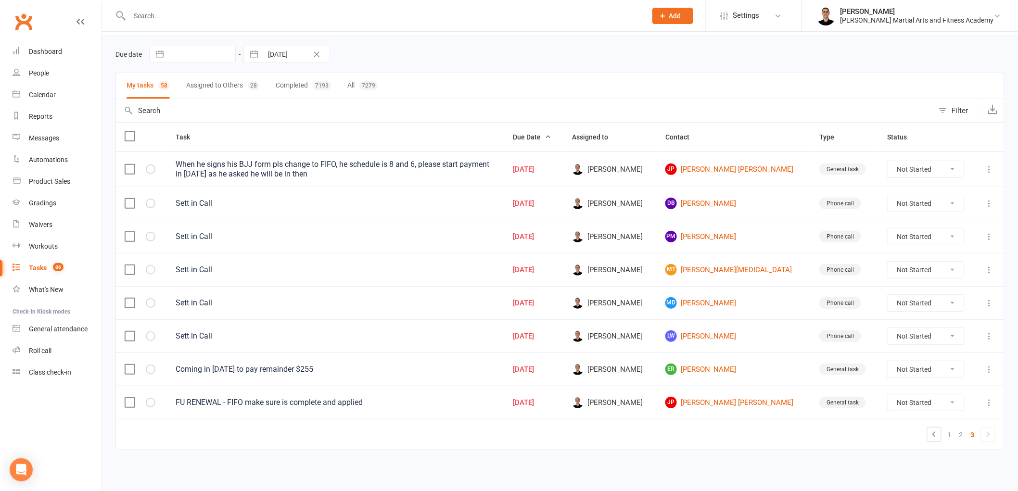
scroll to position [31, 0]
click at [716, 166] on link "JP Joao Paulo Lourenco" at bounding box center [734, 170] width 137 height 12
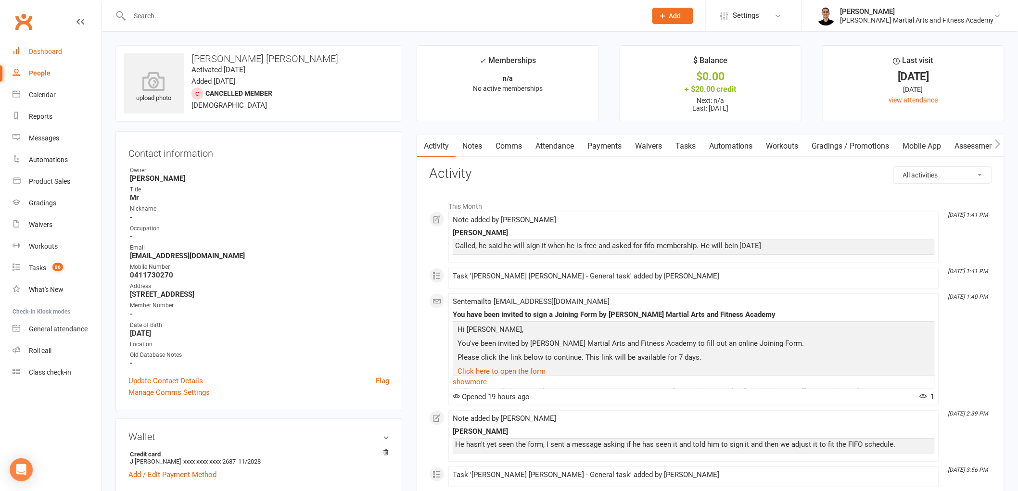
click at [39, 46] on link "Dashboard" at bounding box center [57, 52] width 89 height 22
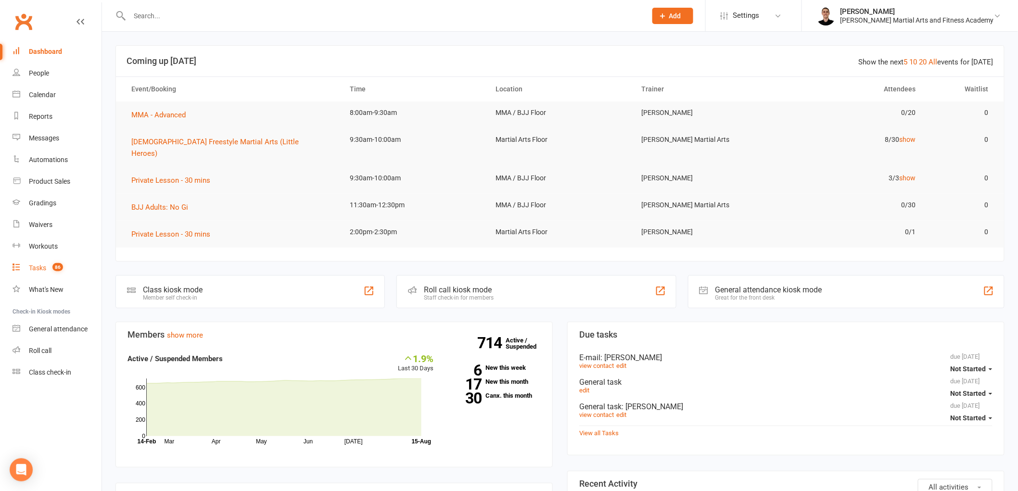
click at [34, 268] on div "Tasks" at bounding box center [37, 268] width 17 height 8
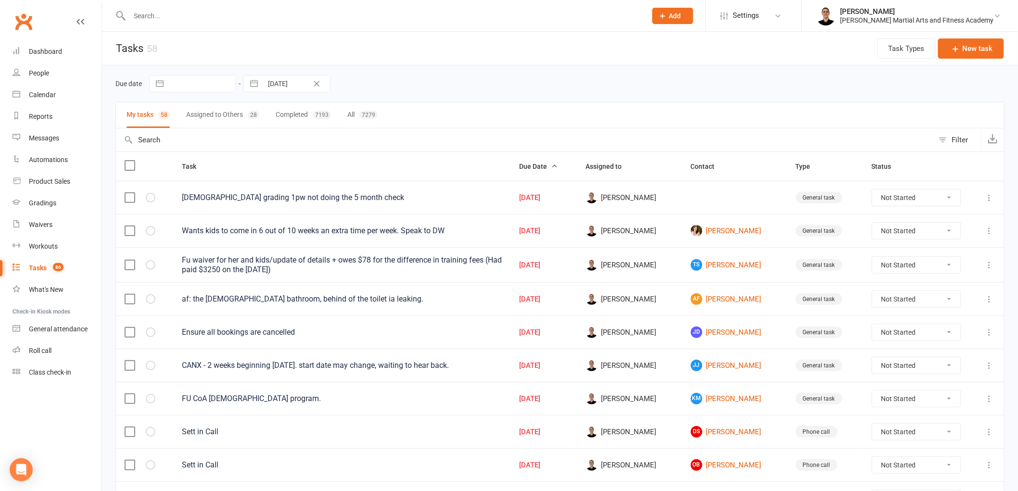
click at [985, 197] on icon at bounding box center [990, 198] width 10 height 10
click at [923, 230] on link "Edit" at bounding box center [939, 236] width 95 height 19
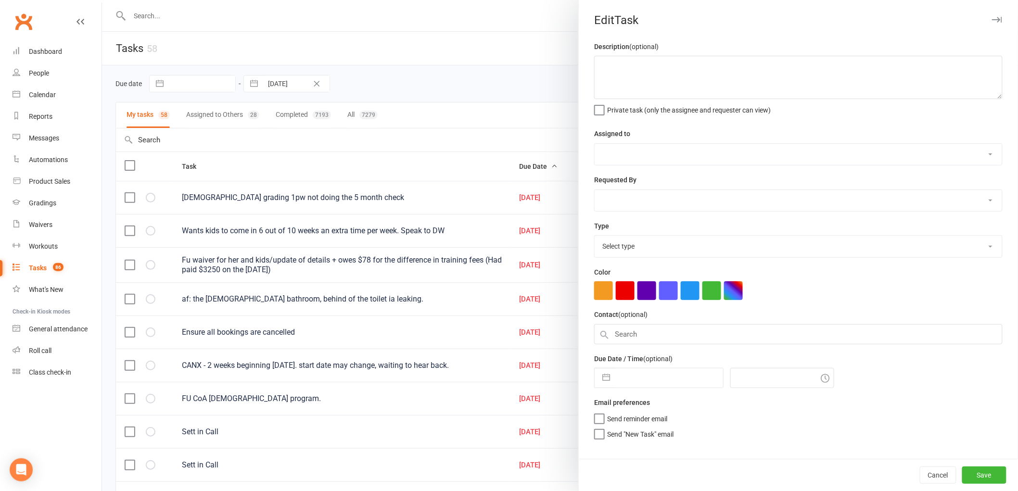
type textarea "2-5yo grading 1pw not doing the 5 month check"
select select "47660"
type input "[DATE]"
type input "11:45am"
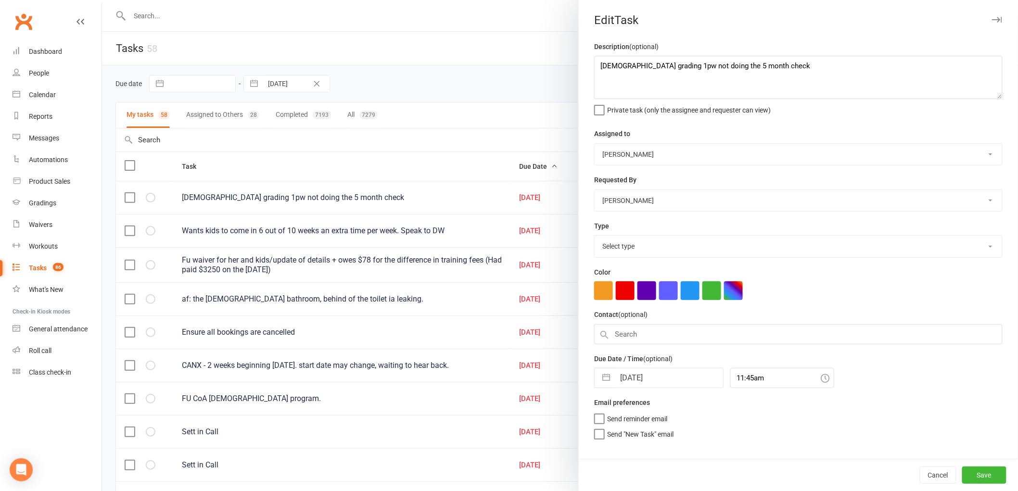
select select "25648"
click at [633, 378] on input "[DATE]" at bounding box center [669, 378] width 108 height 19
select select "6"
select select "2025"
select select "7"
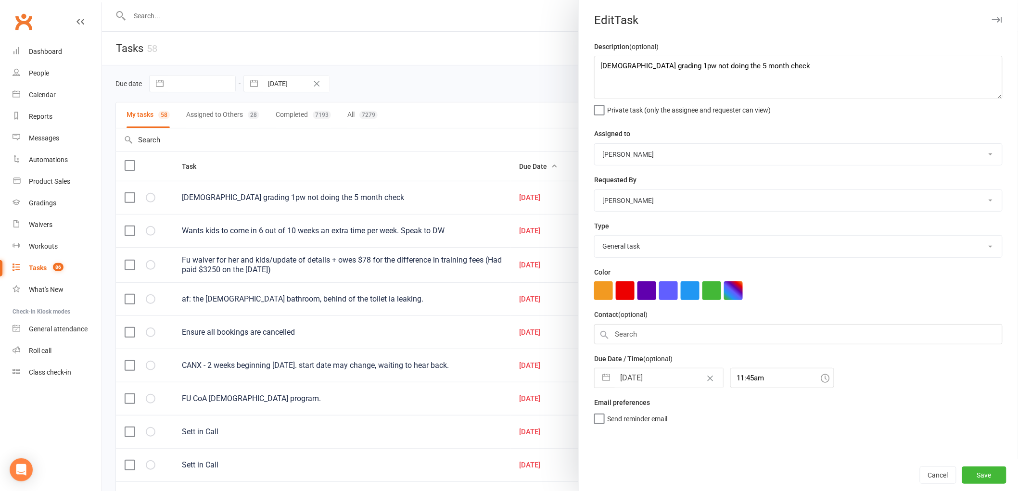
select select "2025"
select select "8"
select select "2025"
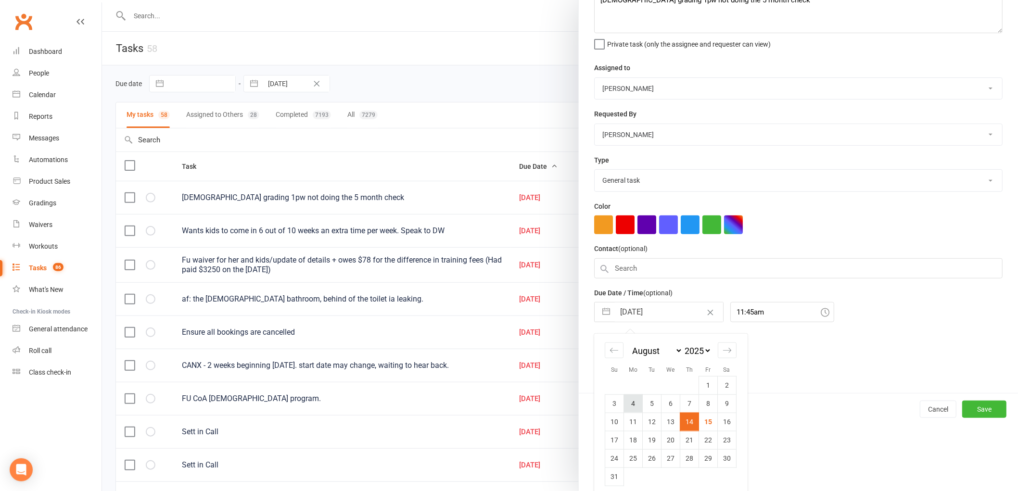
scroll to position [73, 0]
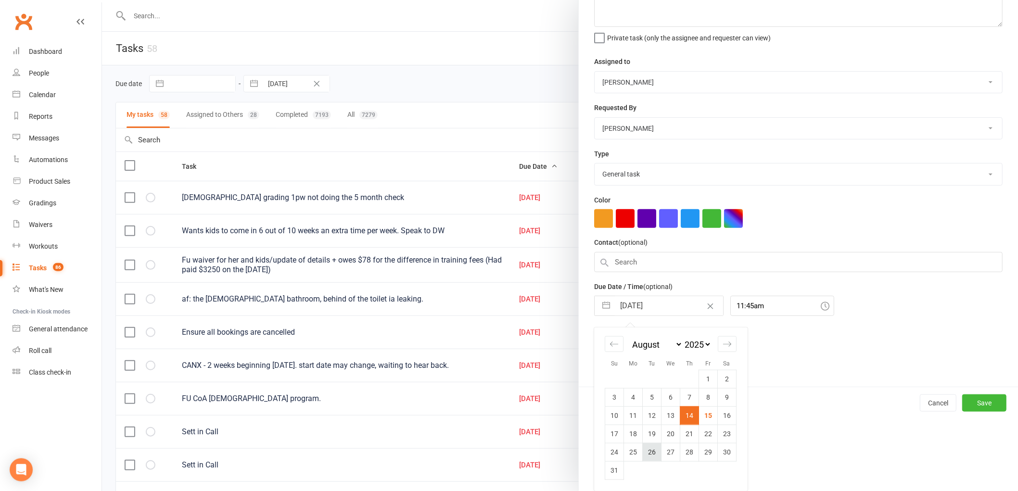
click at [647, 453] on td "26" at bounding box center [652, 452] width 19 height 18
type input "26 Aug 2025"
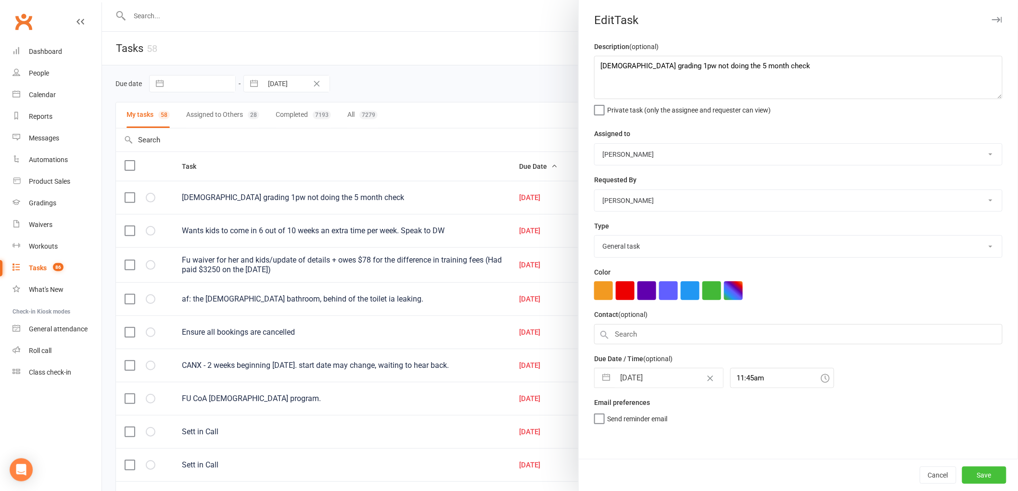
click at [982, 468] on button "Save" at bounding box center [984, 475] width 44 height 17
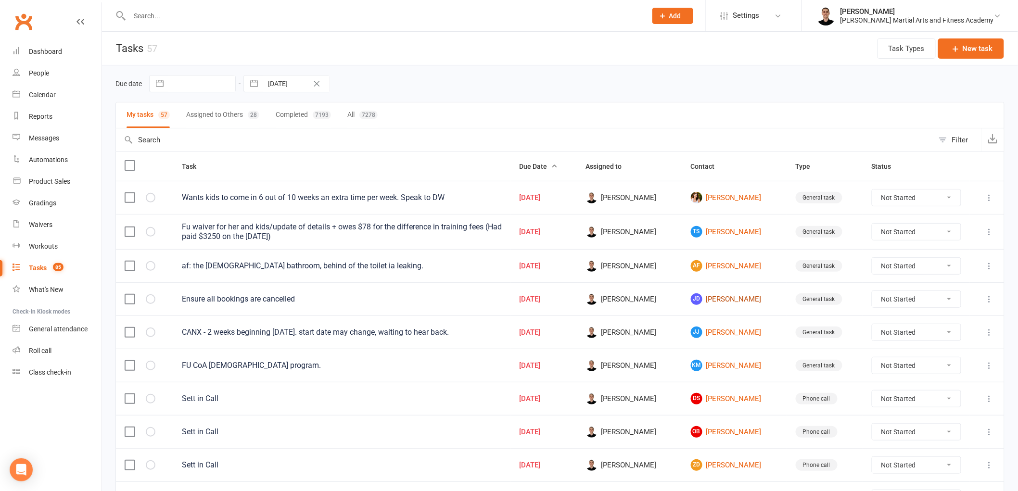
click at [720, 304] on link "JD Jack Dann" at bounding box center [735, 300] width 88 height 12
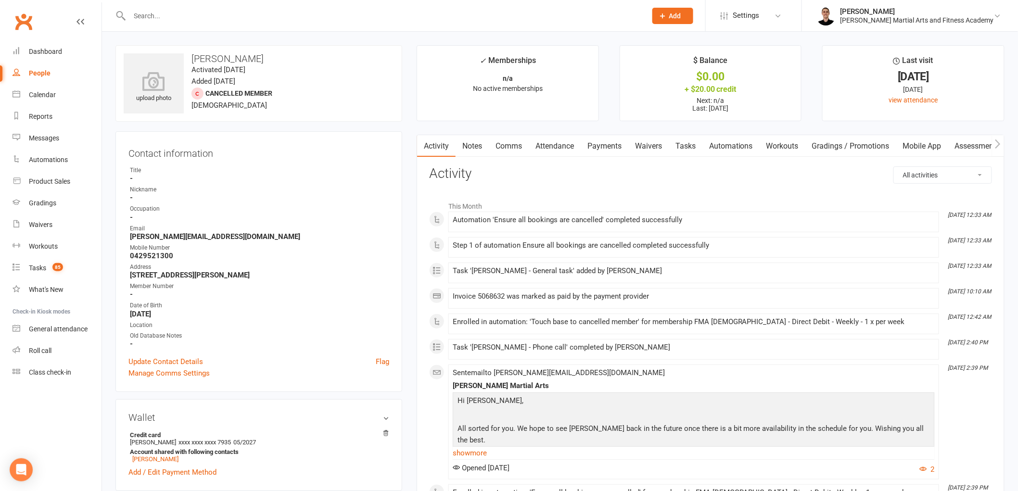
click at [508, 143] on link "Comms" at bounding box center [509, 146] width 40 height 22
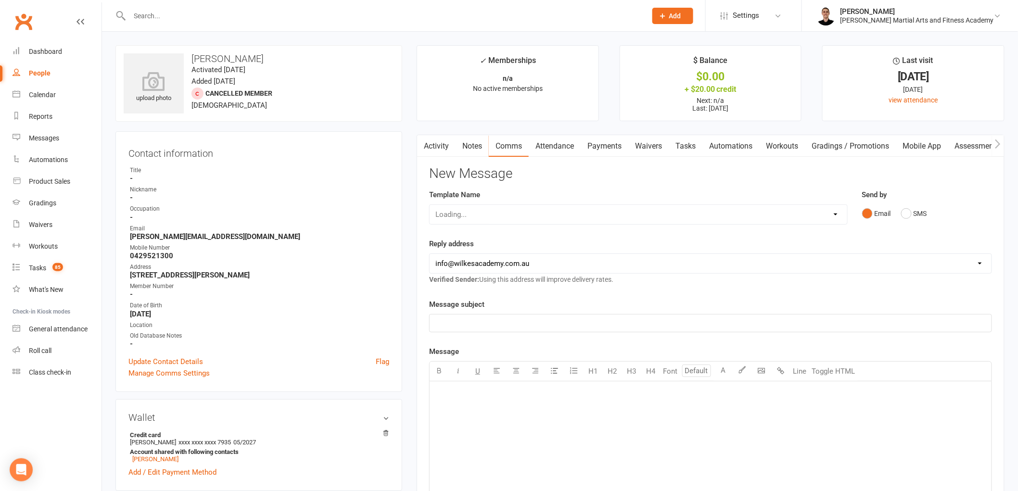
click at [548, 148] on link "Attendance" at bounding box center [555, 146] width 52 height 22
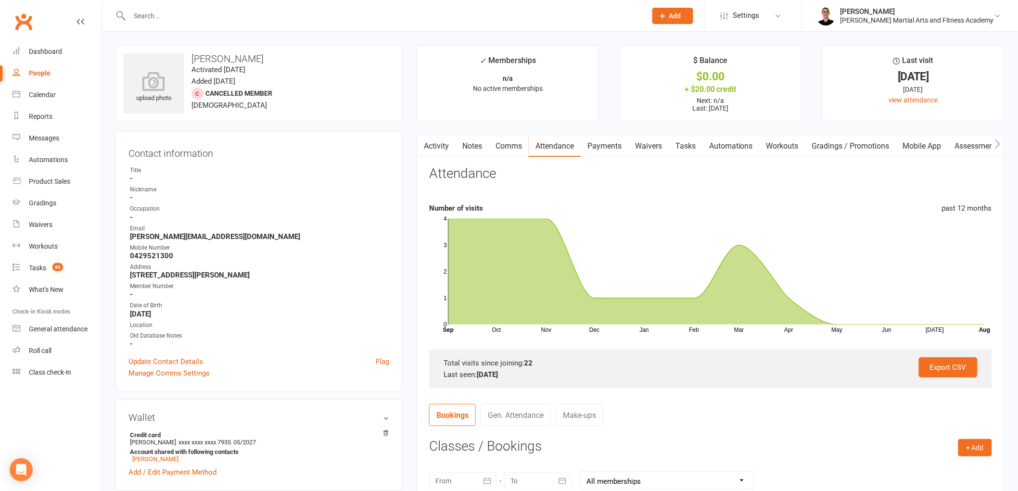
click at [685, 152] on link "Tasks" at bounding box center [686, 146] width 34 height 22
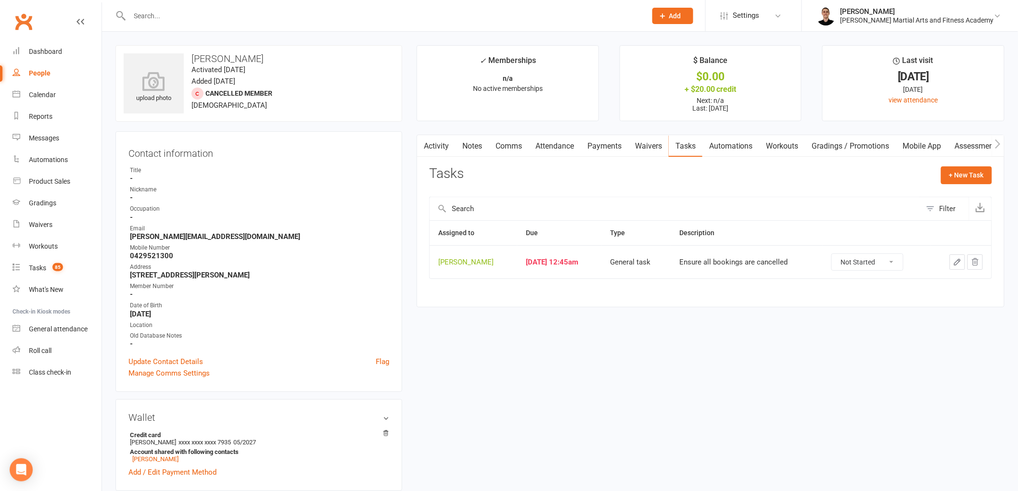
click at [850, 264] on select "Not Started In Progress Waiting Complete" at bounding box center [867, 262] width 71 height 16
click at [838, 255] on select "Not Started In Progress Waiting Complete" at bounding box center [867, 262] width 71 height 16
select select "unstarted"
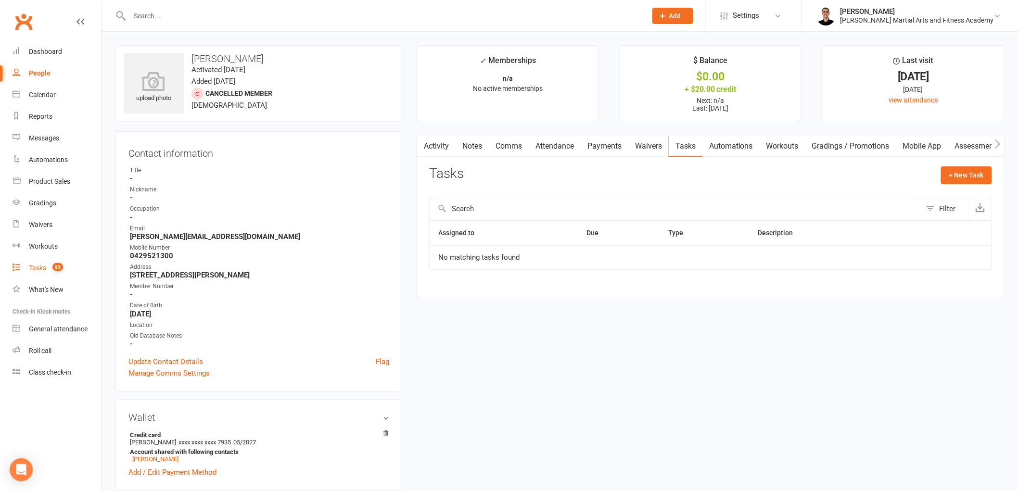
click at [53, 259] on link "Tasks 85" at bounding box center [57, 268] width 89 height 22
